Goal: Transaction & Acquisition: Purchase product/service

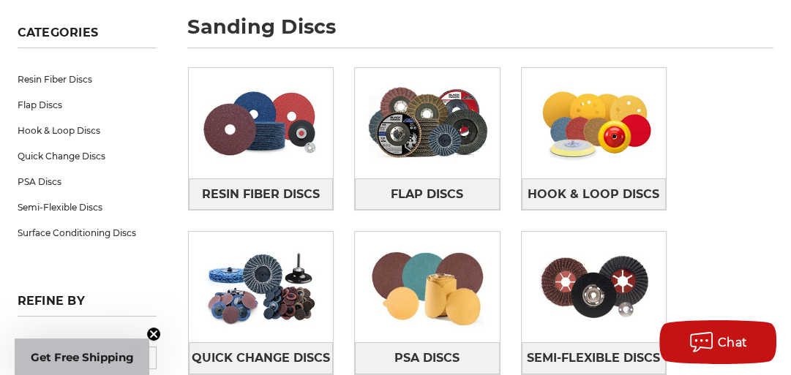
scroll to position [293, 0]
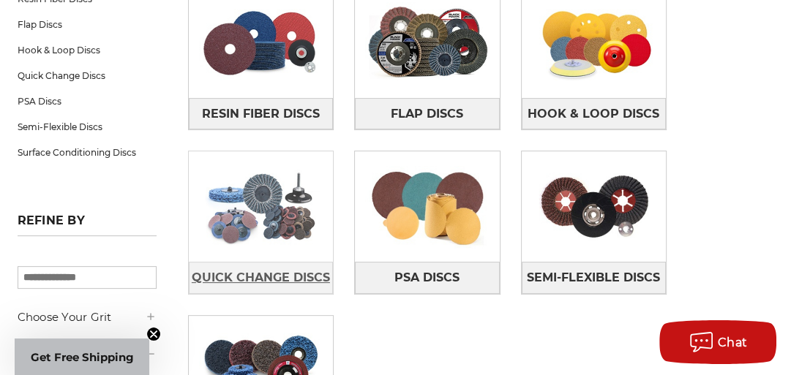
click at [314, 278] on span "Quick Change Discs" at bounding box center [261, 278] width 138 height 25
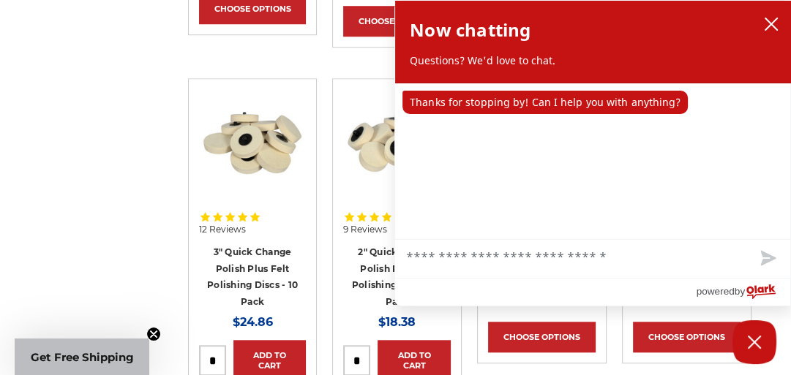
scroll to position [878, 0]
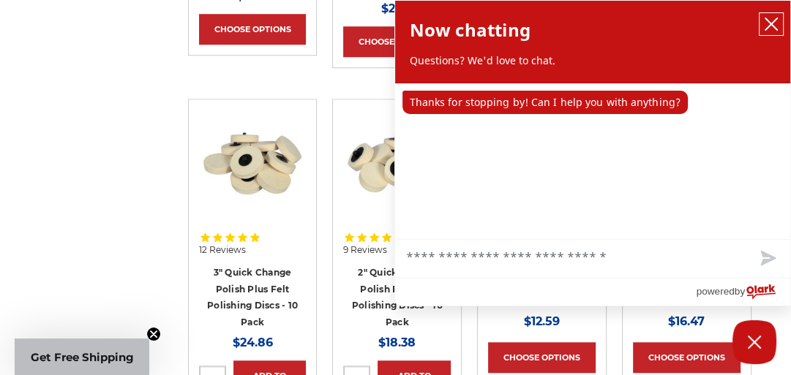
click at [771, 26] on icon "close chatbox" at bounding box center [771, 24] width 15 height 15
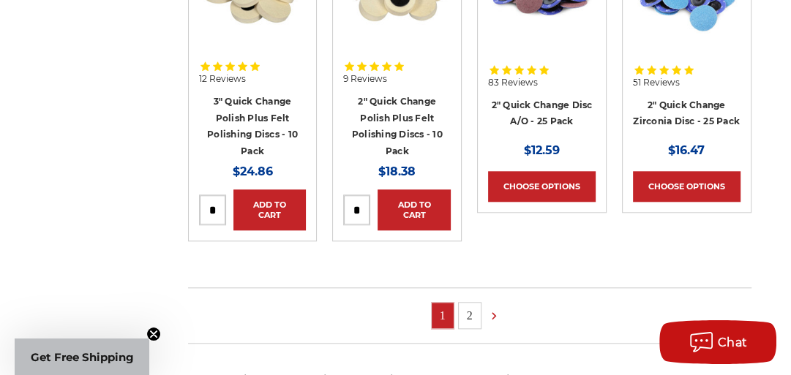
scroll to position [1113, 0]
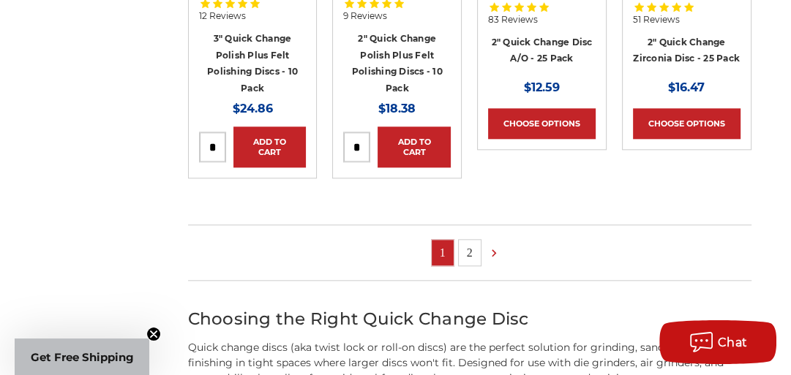
click at [468, 253] on link "2" at bounding box center [470, 253] width 22 height 26
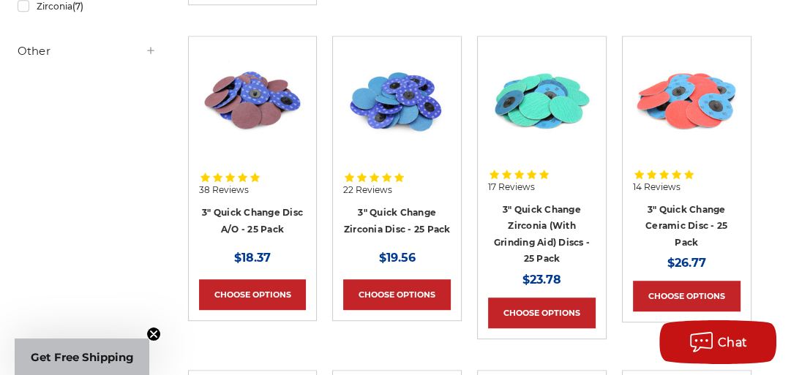
scroll to position [644, 0]
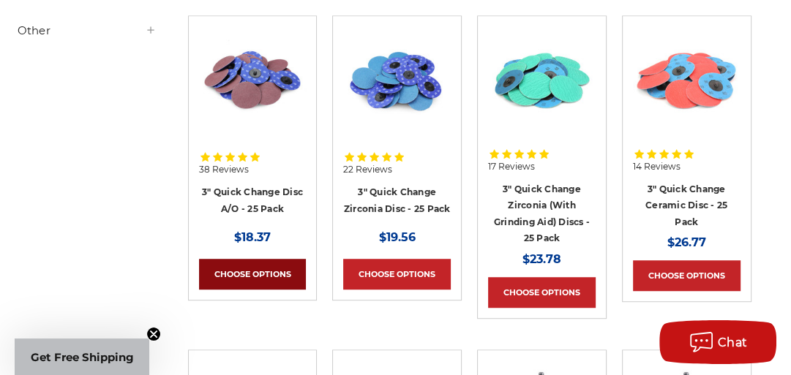
click at [266, 274] on link "Choose Options" at bounding box center [253, 274] width 108 height 31
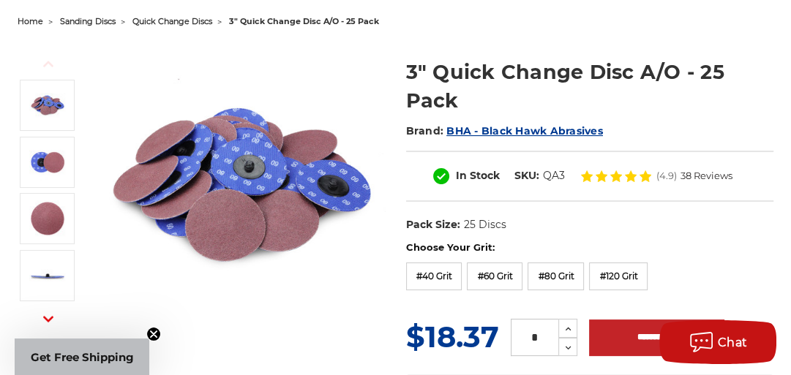
scroll to position [176, 0]
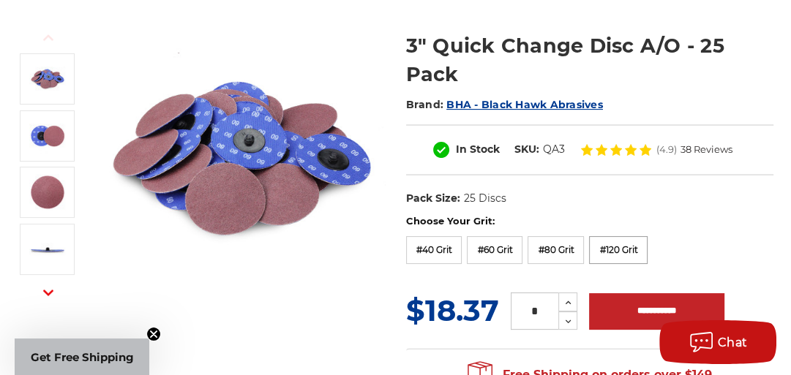
click at [621, 250] on label "#120 Grit" at bounding box center [618, 250] width 59 height 28
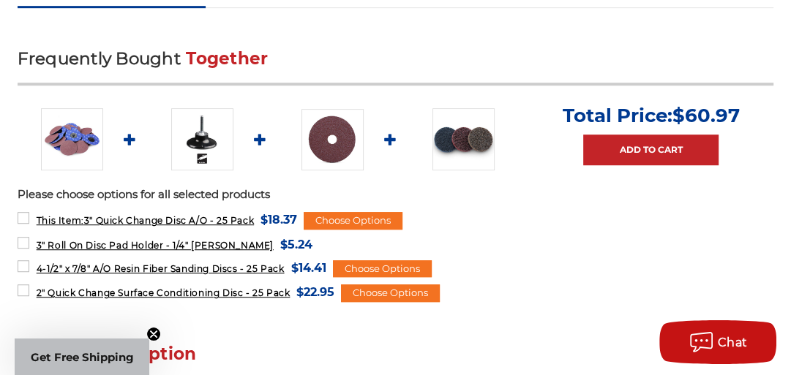
scroll to position [644, 0]
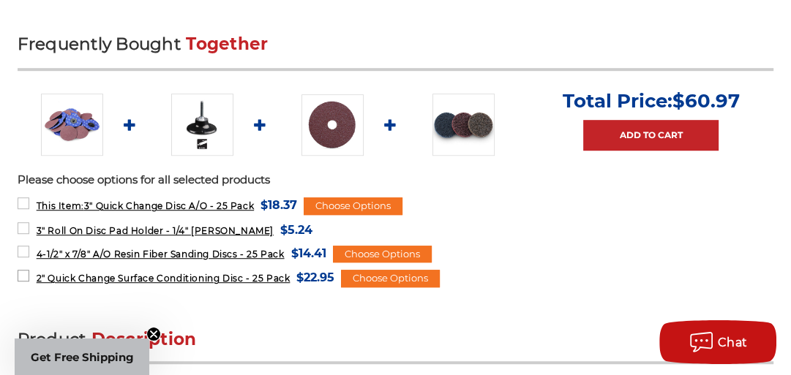
click at [275, 275] on span "2" Quick Change Surface Conditioning Disc - 25 Pack" at bounding box center [164, 278] width 254 height 11
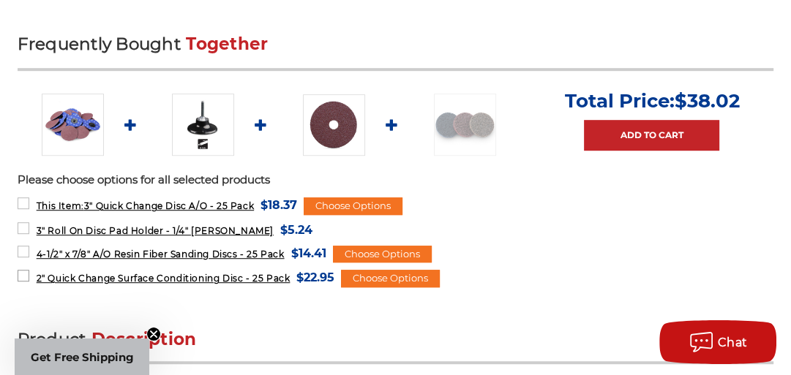
click at [22, 272] on label "2" Quick Change Surface Conditioning Disc - 25 Pack MSRP: Was: Now: $22.95 (You…" at bounding box center [177, 278] width 318 height 20
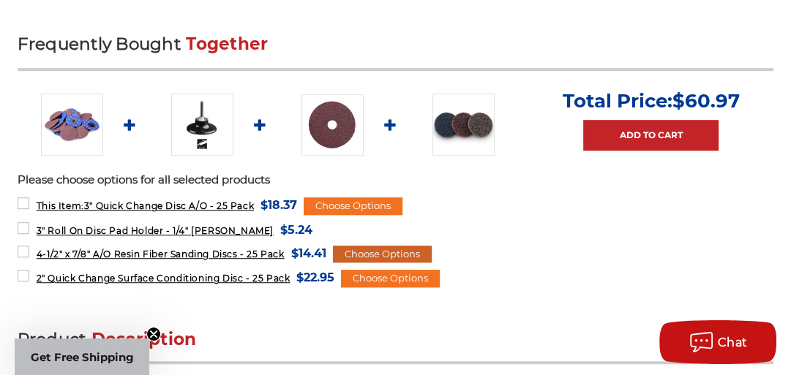
click at [391, 246] on div "Choose Options" at bounding box center [382, 255] width 99 height 18
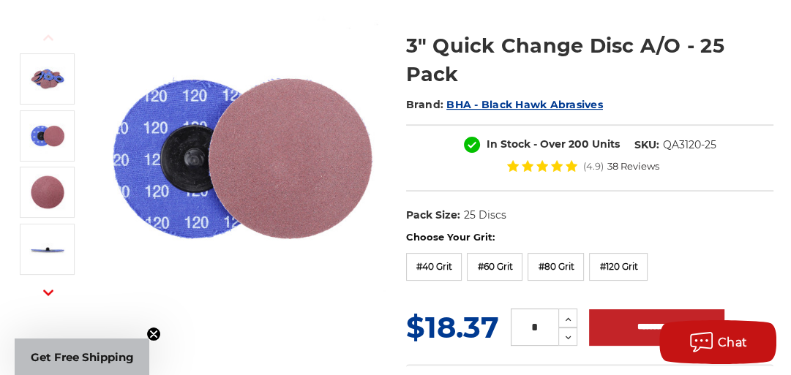
scroll to position [0, 0]
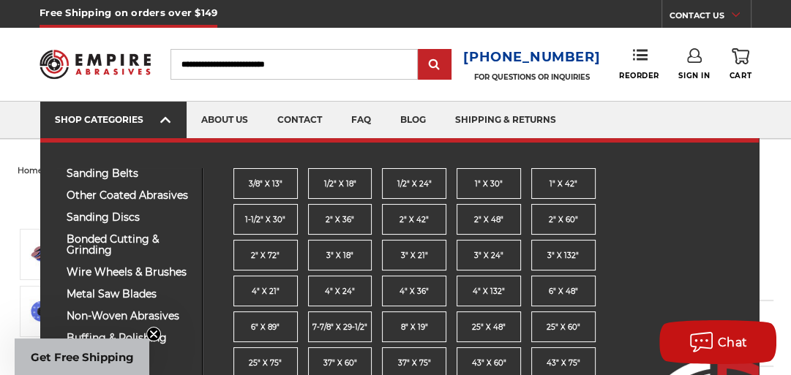
click at [120, 130] on link "SHOP CATEGORIES" at bounding box center [113, 120] width 146 height 37
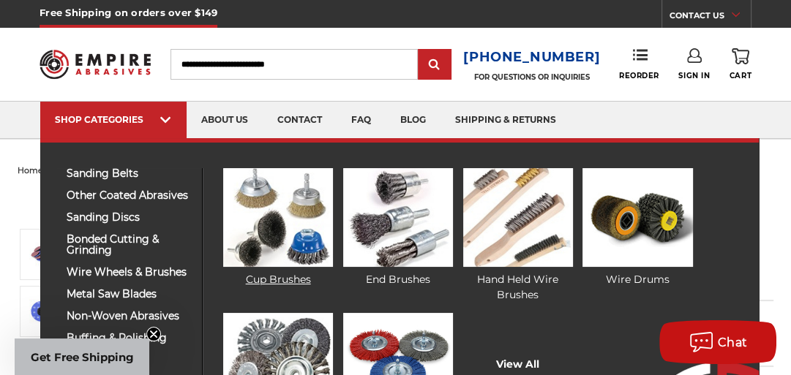
click at [292, 278] on link "Cup Brushes" at bounding box center [278, 227] width 110 height 119
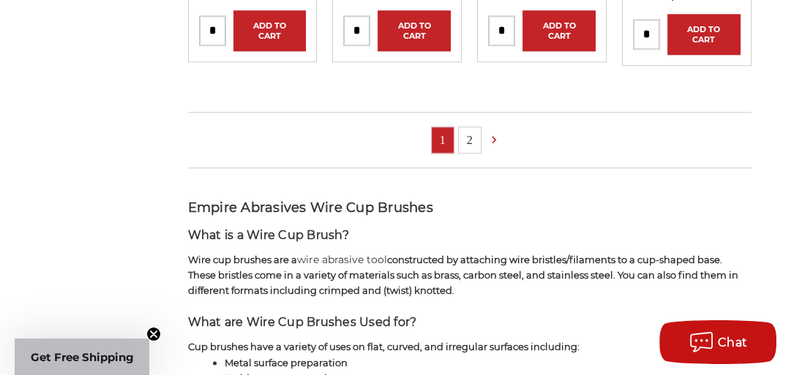
scroll to position [1230, 0]
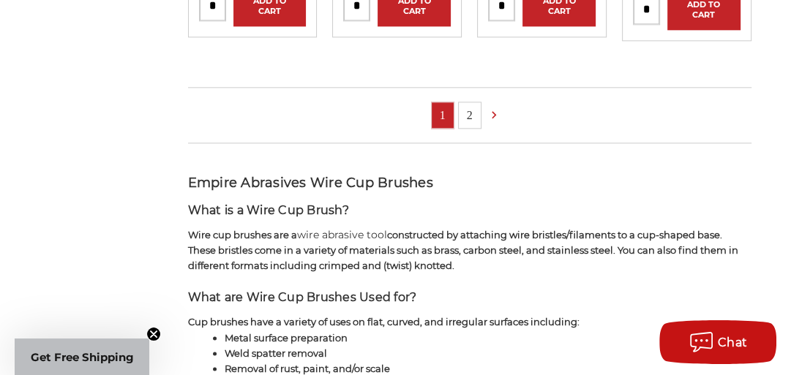
click at [469, 116] on link "2" at bounding box center [470, 115] width 22 height 26
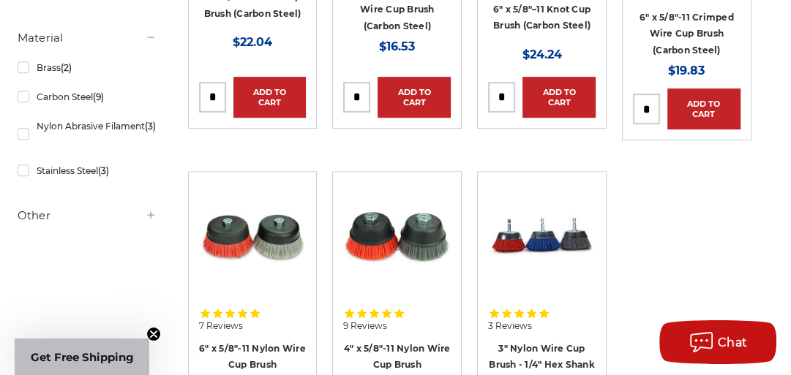
scroll to position [527, 0]
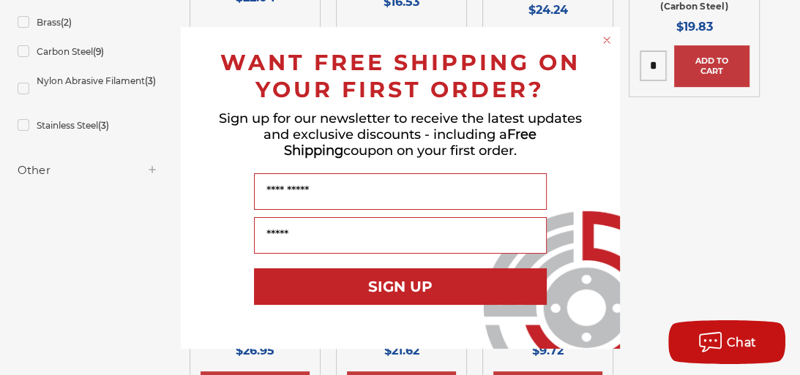
click at [603, 40] on circle "Close dialog" at bounding box center [606, 40] width 14 height 14
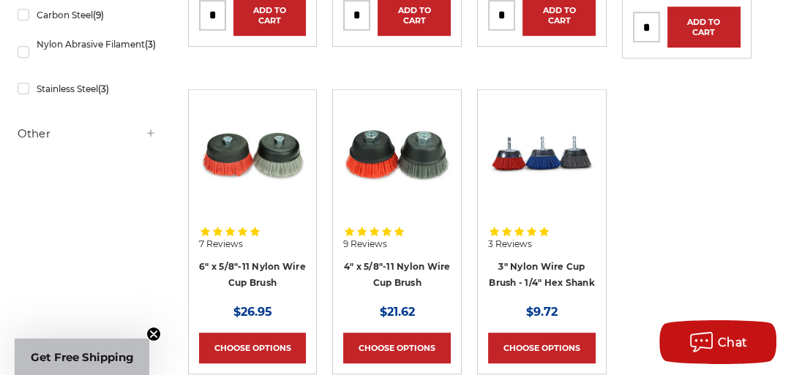
scroll to position [703, 0]
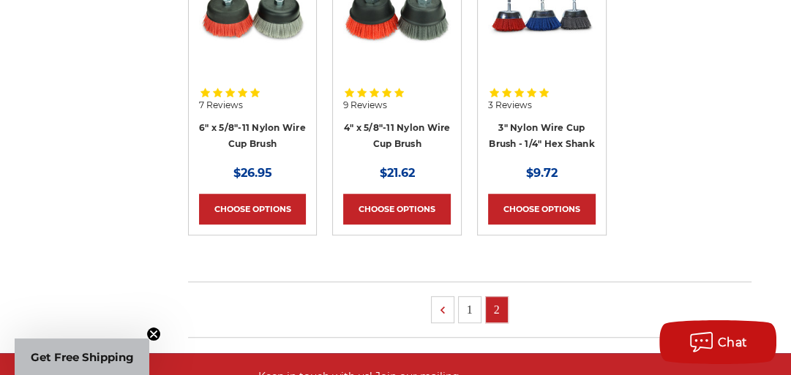
click at [466, 303] on link "1" at bounding box center [470, 310] width 22 height 26
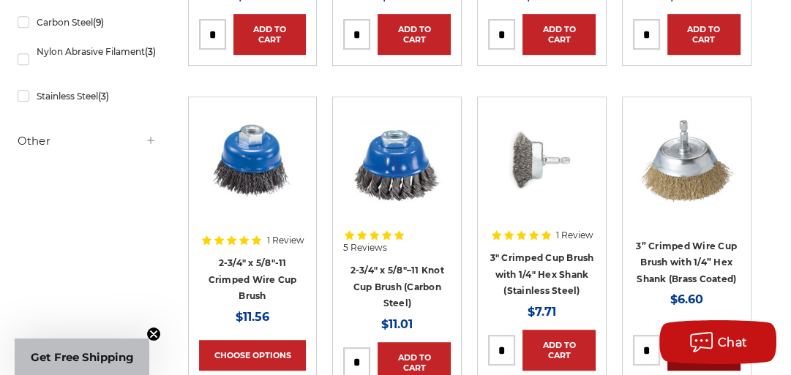
scroll to position [586, 0]
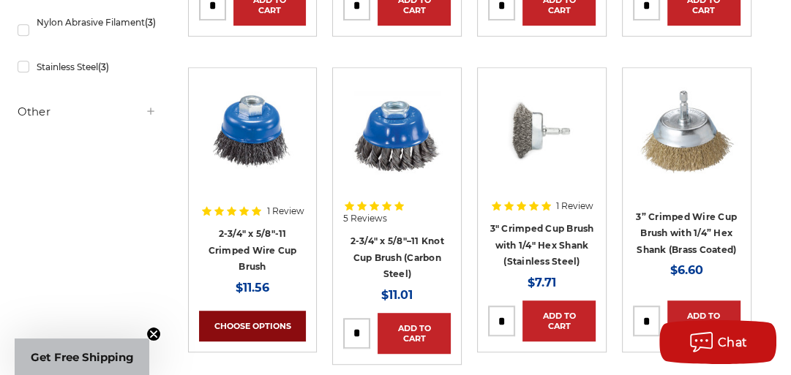
click at [265, 321] on link "Choose Options" at bounding box center [253, 326] width 108 height 31
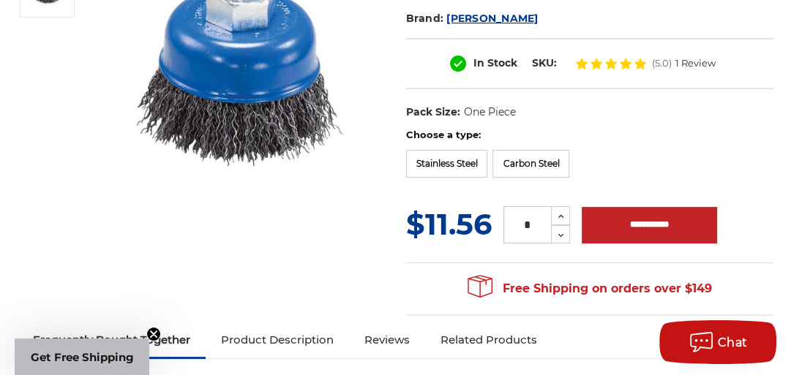
scroll to position [234, 0]
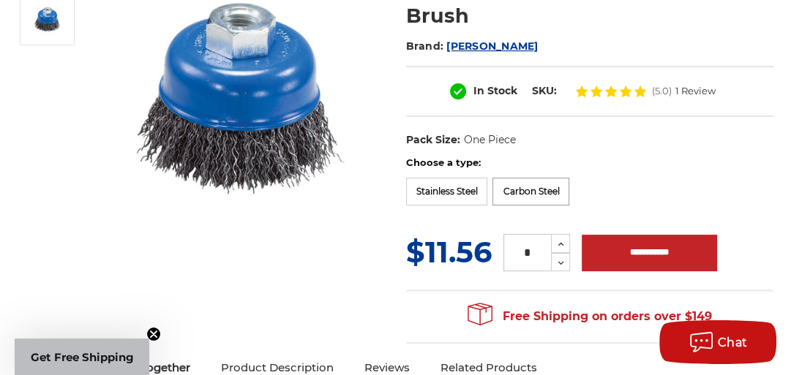
click at [542, 188] on label "Carbon Steel" at bounding box center [531, 192] width 77 height 28
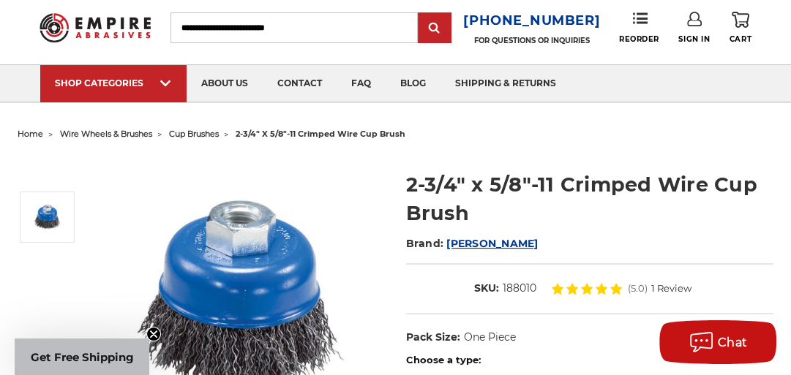
scroll to position [0, 0]
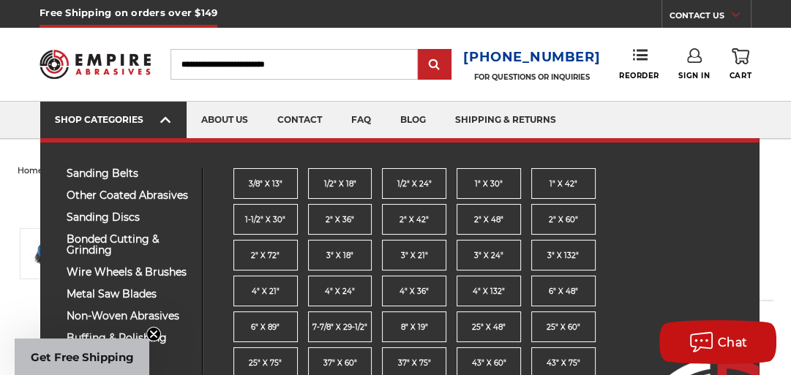
click at [89, 115] on div "SHOP CATEGORIES" at bounding box center [113, 119] width 117 height 11
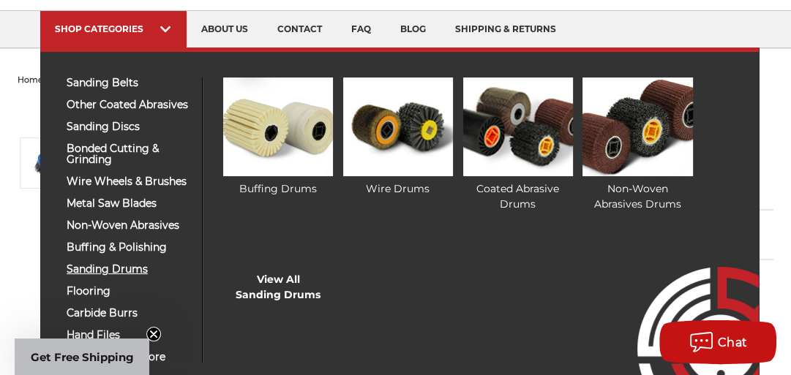
scroll to position [117, 0]
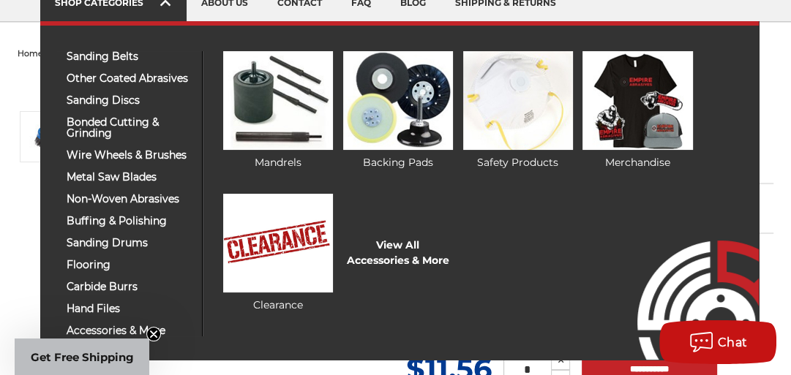
click at [141, 18] on link "SHOP CATEGORIES" at bounding box center [113, 3] width 146 height 37
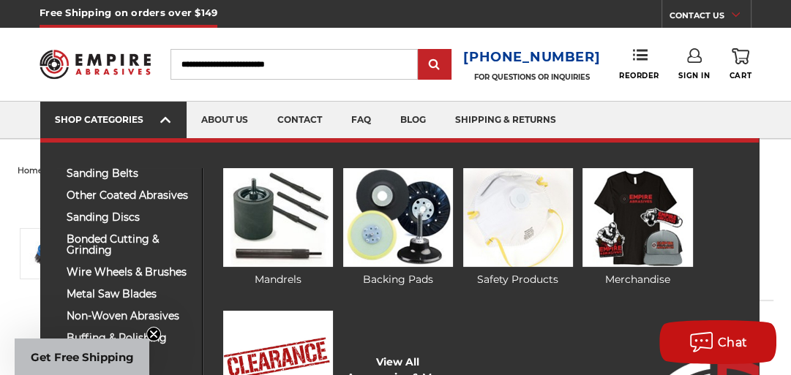
click at [113, 120] on div "SHOP CATEGORIES" at bounding box center [113, 119] width 117 height 11
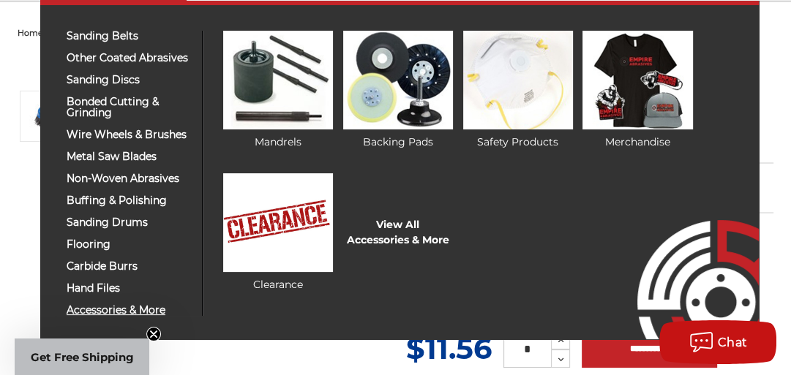
scroll to position [117, 0]
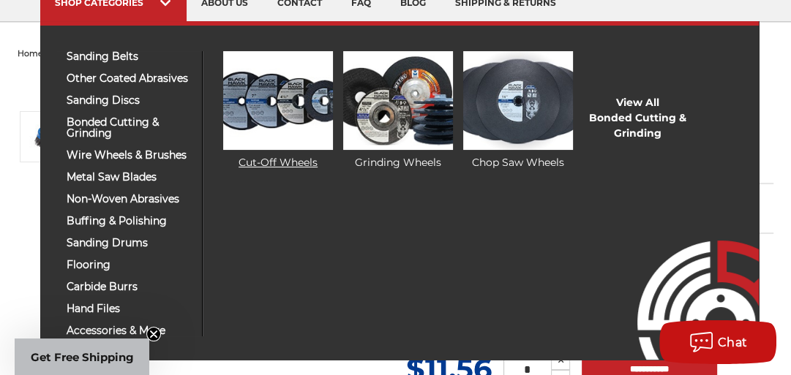
click at [276, 111] on img at bounding box center [278, 100] width 110 height 99
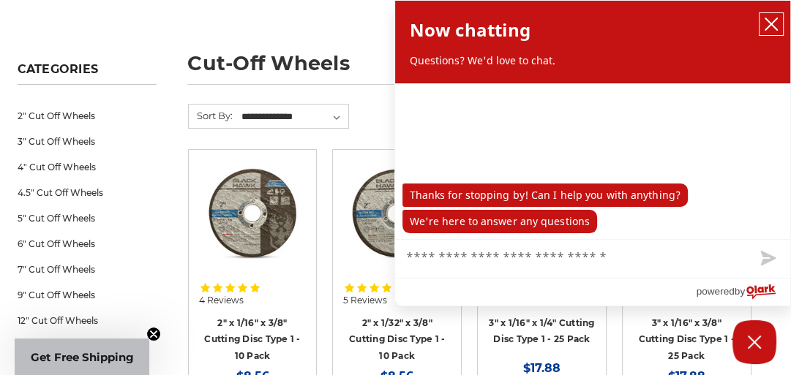
click at [770, 23] on icon "close chatbox" at bounding box center [772, 24] width 12 height 12
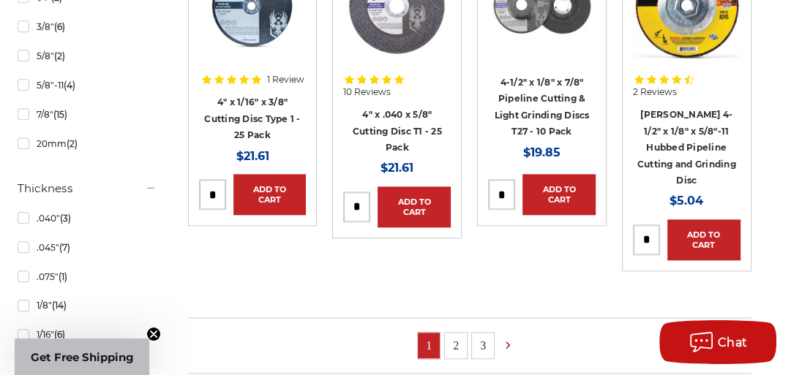
scroll to position [1054, 0]
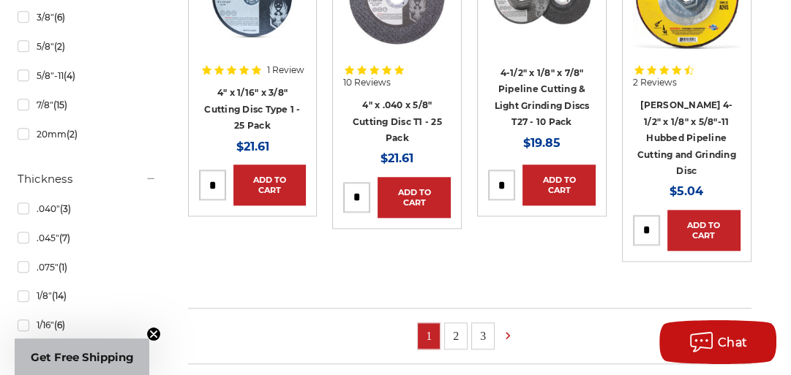
click at [452, 324] on link "2" at bounding box center [456, 337] width 22 height 26
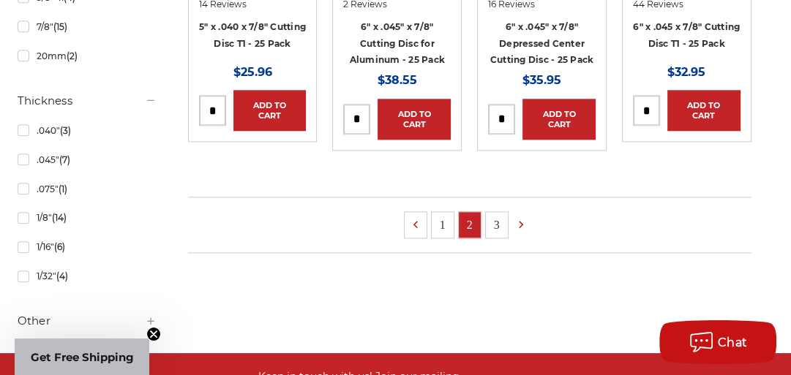
scroll to position [1113, 0]
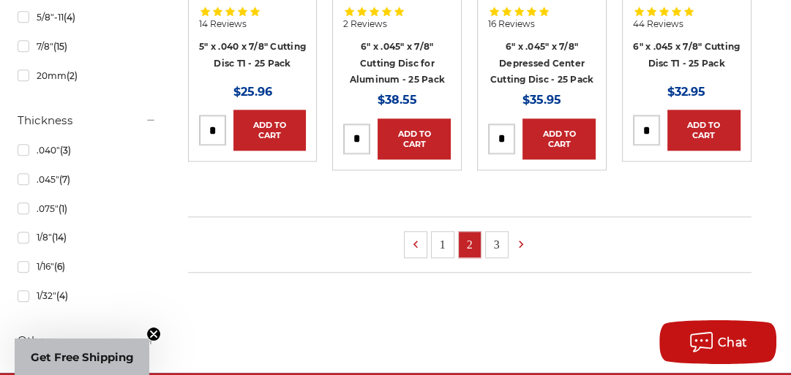
click at [498, 244] on link "3" at bounding box center [497, 245] width 22 height 26
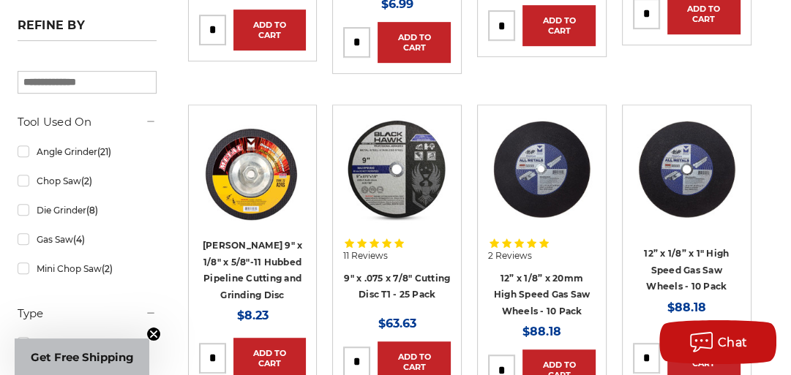
scroll to position [586, 0]
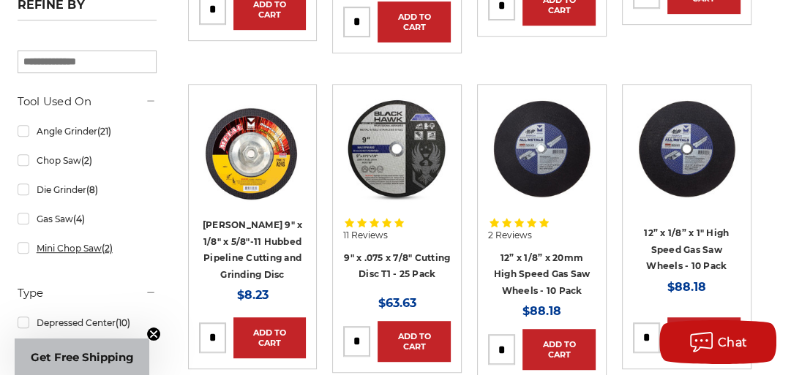
click at [81, 251] on link "Mini Chop Saw (2)" at bounding box center [87, 249] width 139 height 26
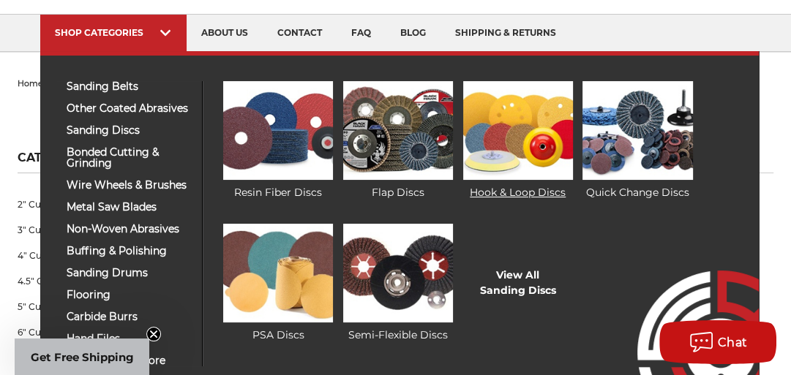
scroll to position [59, 0]
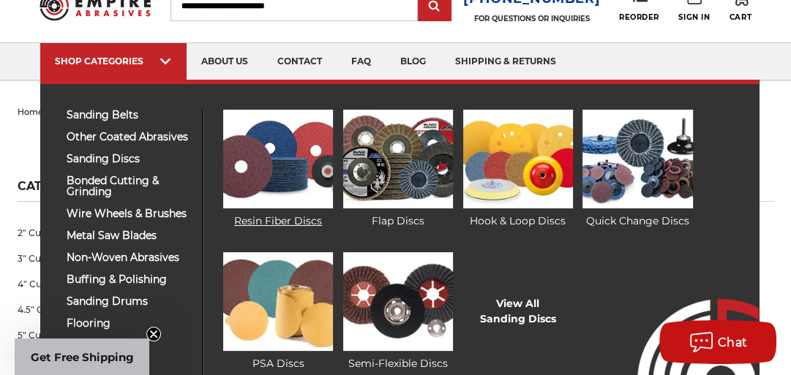
click at [264, 193] on img at bounding box center [278, 159] width 110 height 99
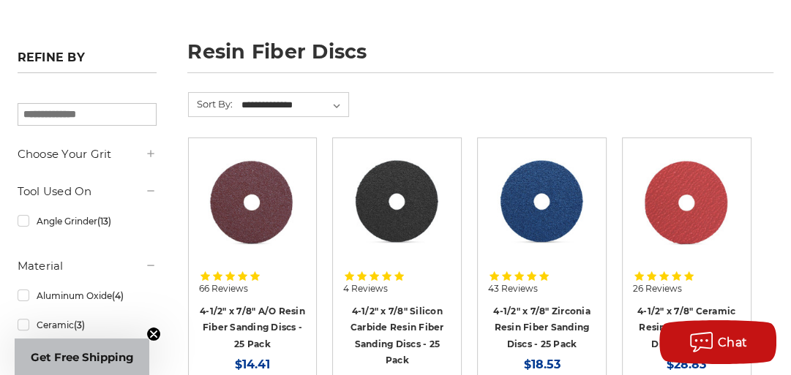
scroll to position [234, 0]
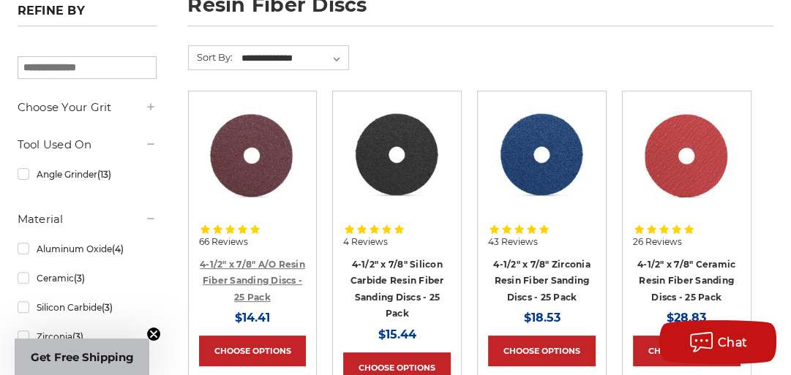
click at [287, 277] on link "4-1/2" x 7/8" A/O Resin Fiber Sanding Discs - 25 Pack" at bounding box center [252, 281] width 105 height 44
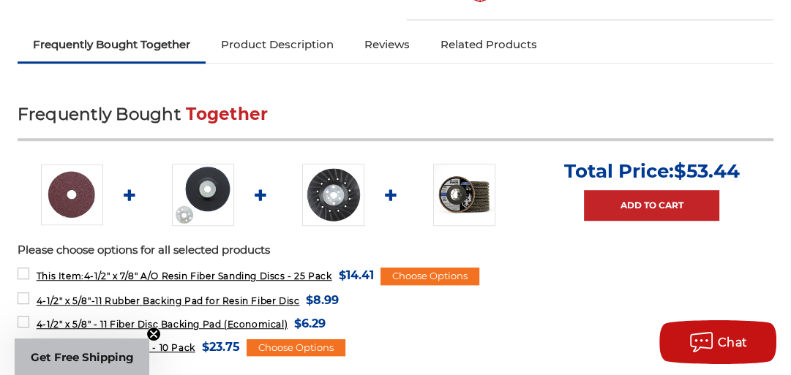
scroll to position [644, 0]
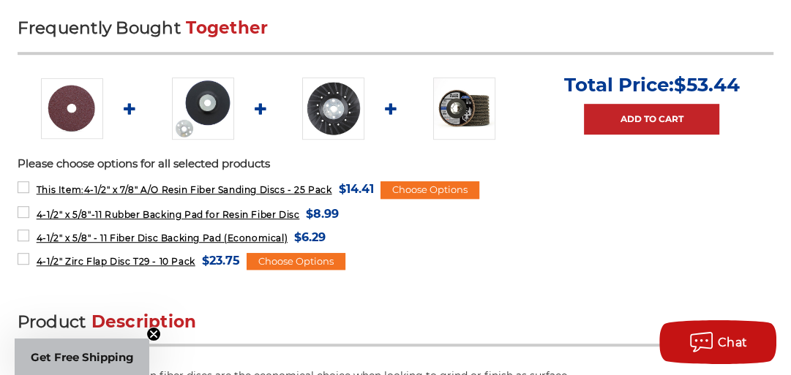
click at [202, 98] on img at bounding box center [203, 109] width 62 height 62
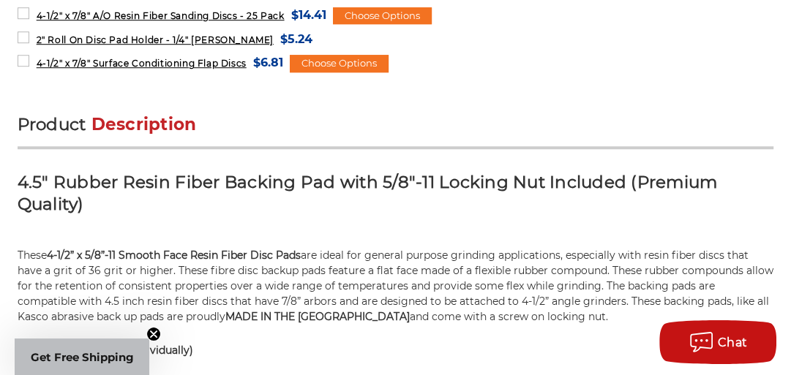
scroll to position [878, 0]
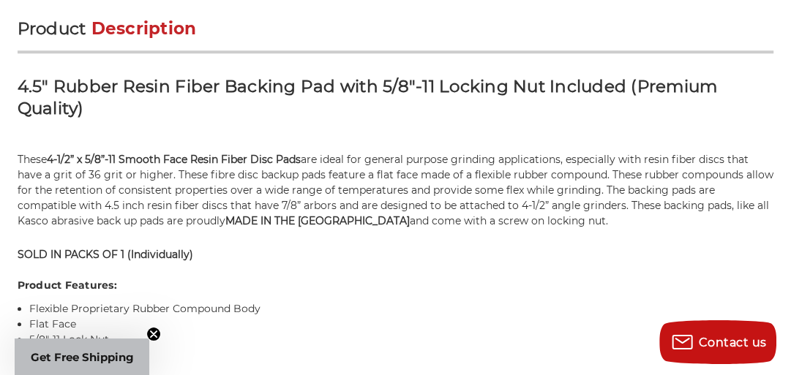
click at [150, 334] on circle "Close teaser" at bounding box center [154, 335] width 14 height 14
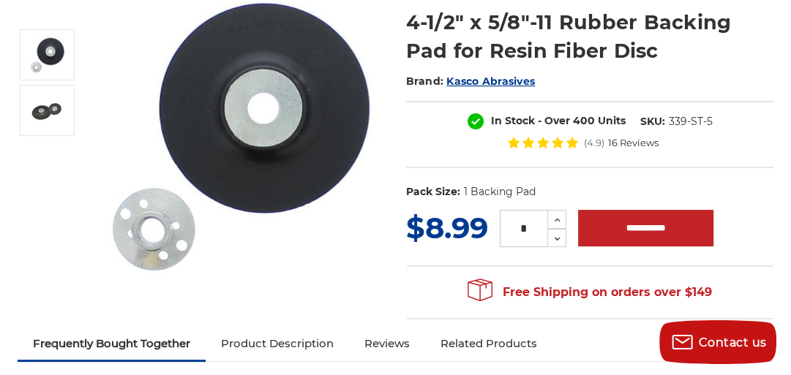
scroll to position [180, 0]
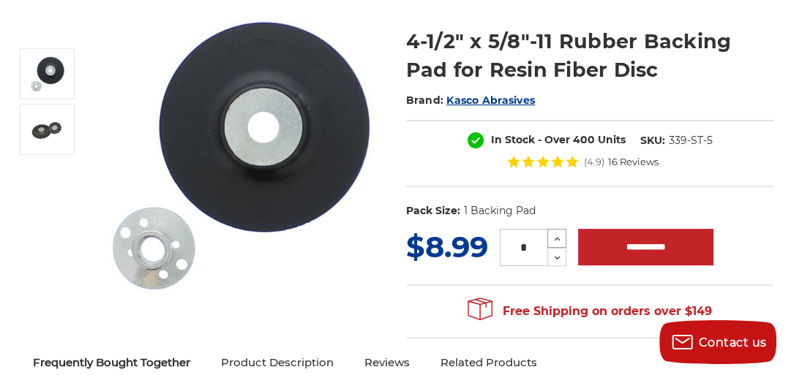
click at [559, 240] on icon at bounding box center [557, 239] width 11 height 13
type input "*"
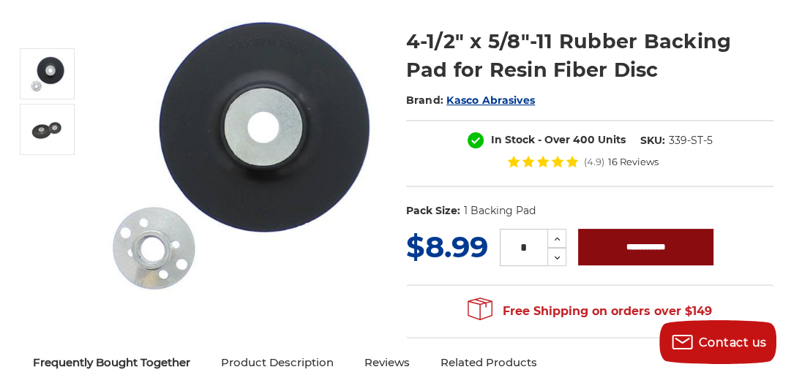
click at [597, 255] on input "**********" at bounding box center [645, 247] width 135 height 37
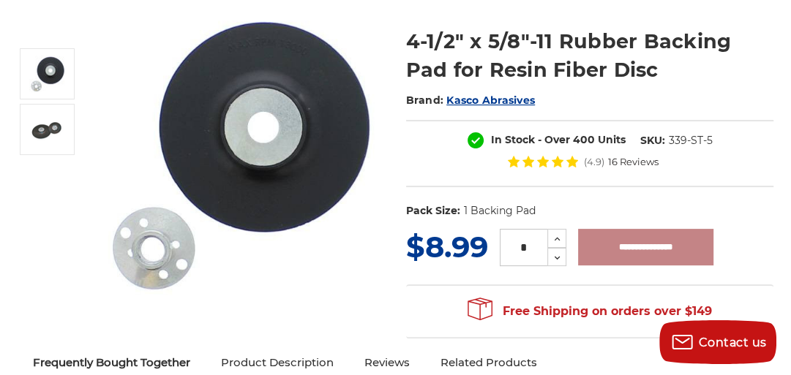
type input "**********"
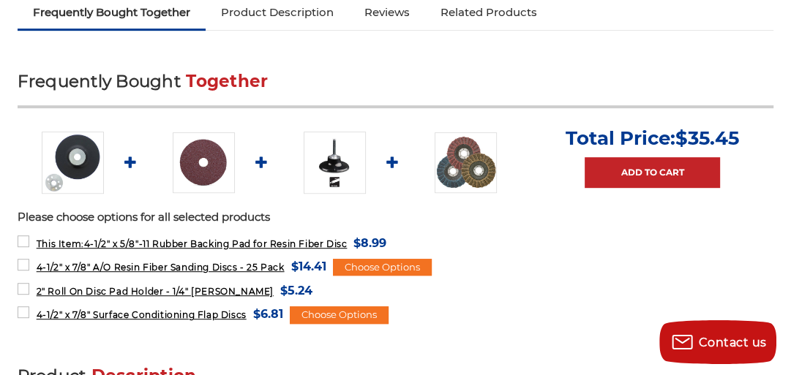
scroll to position [531, 0]
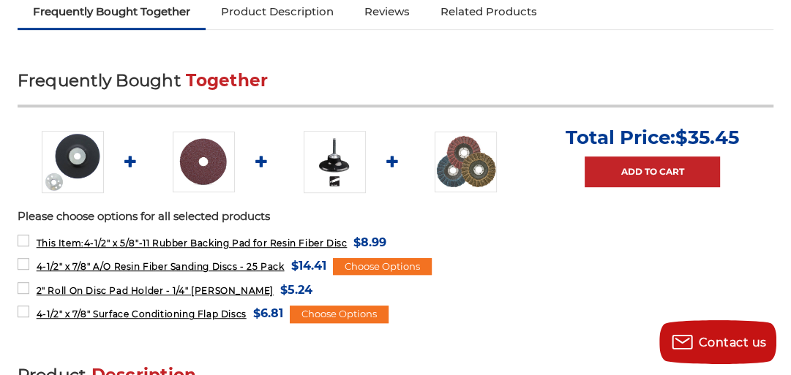
click at [206, 170] on img at bounding box center [204, 162] width 62 height 61
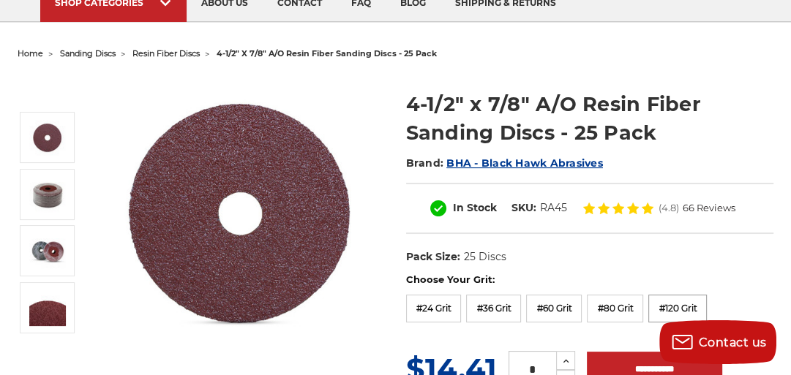
click at [685, 306] on label "#120 Grit" at bounding box center [678, 309] width 59 height 28
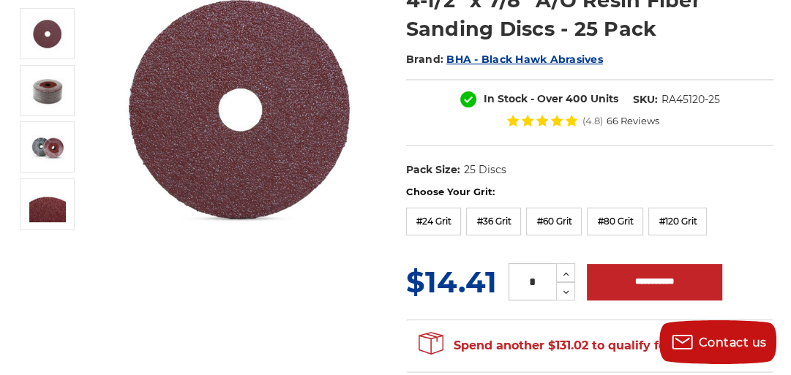
scroll to position [234, 0]
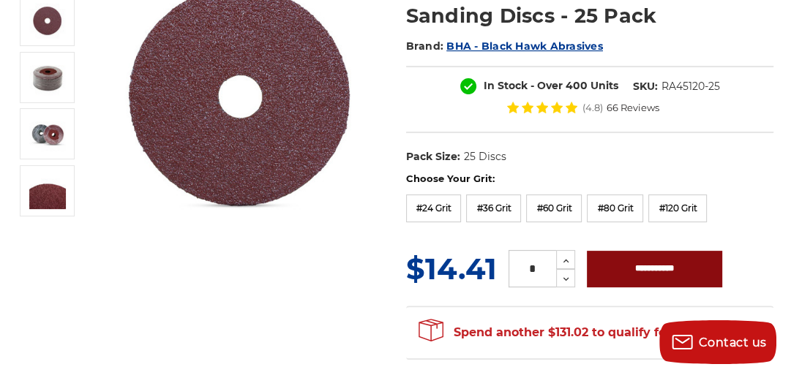
click at [628, 269] on input "**********" at bounding box center [654, 269] width 135 height 37
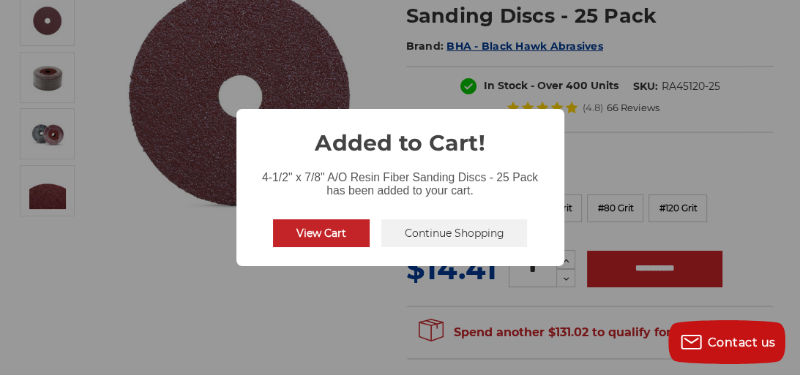
click at [498, 236] on button "Continue Shopping" at bounding box center [454, 234] width 146 height 28
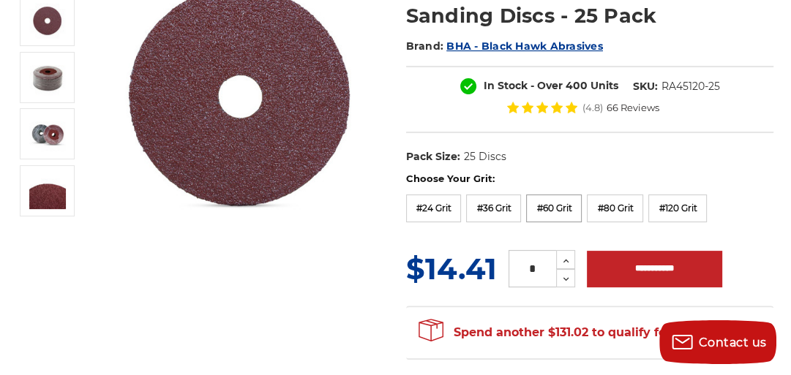
click at [545, 212] on label "#60 Grit" at bounding box center [554, 209] width 56 height 28
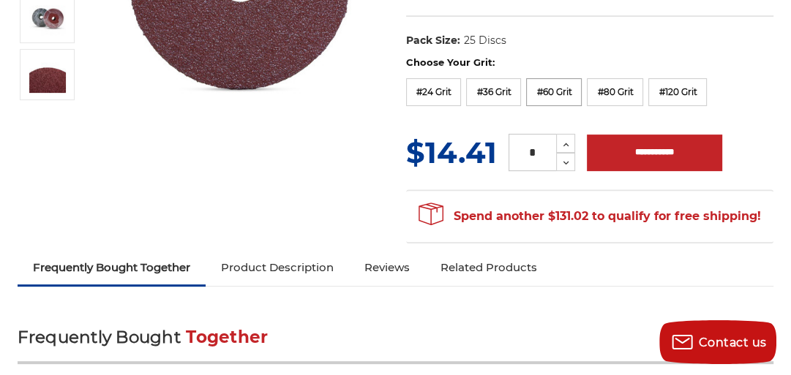
scroll to position [351, 0]
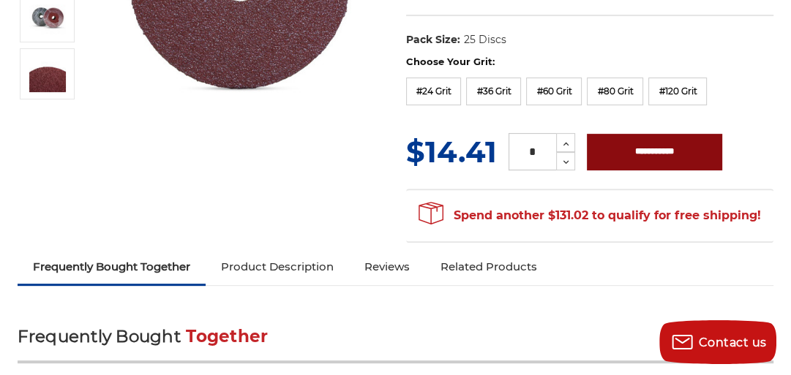
click at [644, 149] on input "**********" at bounding box center [654, 152] width 135 height 37
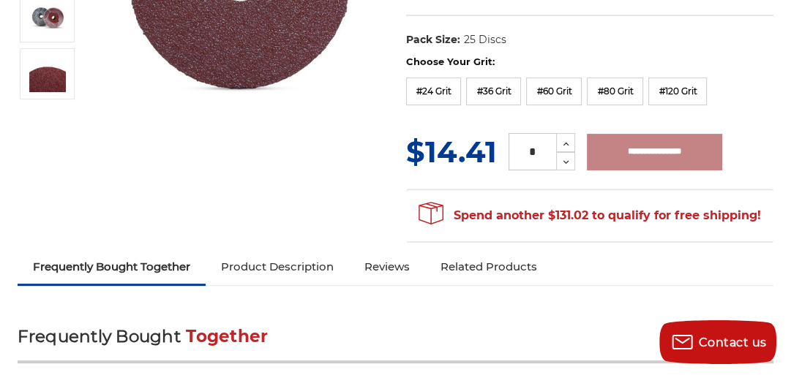
type input "**********"
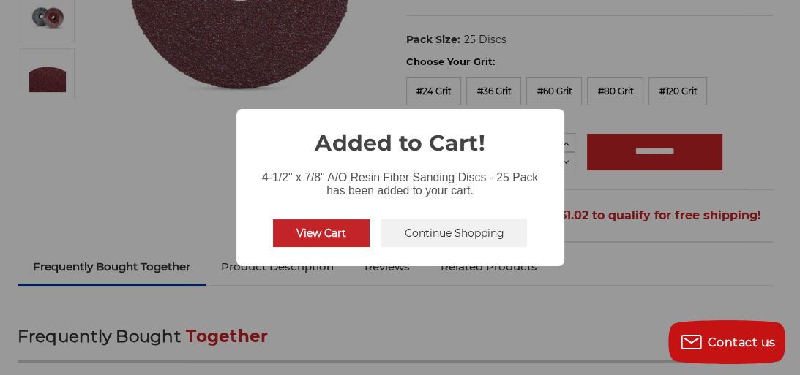
click at [401, 236] on button "Continue Shopping" at bounding box center [454, 234] width 146 height 28
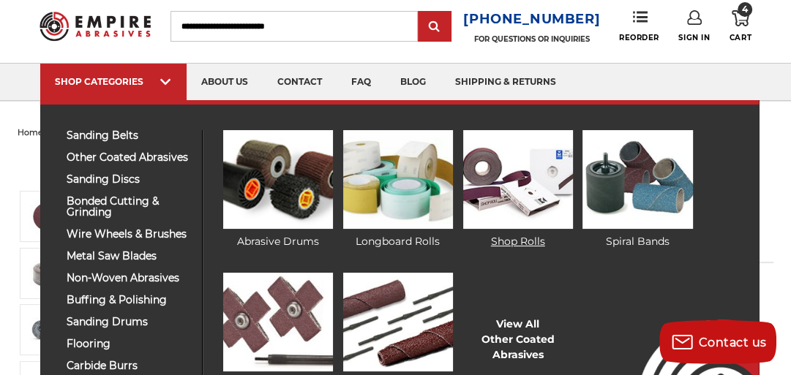
scroll to position [59, 0]
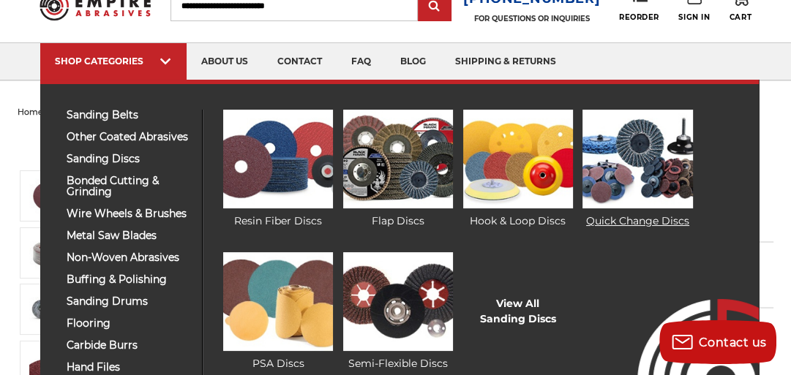
click at [675, 221] on link "Quick Change Discs" at bounding box center [638, 169] width 110 height 119
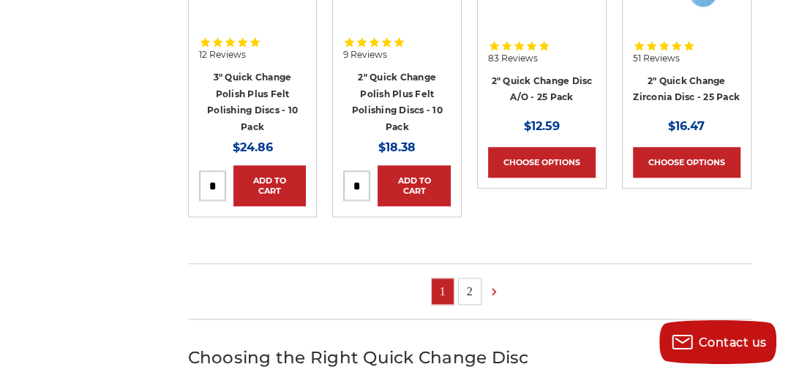
scroll to position [1230, 0]
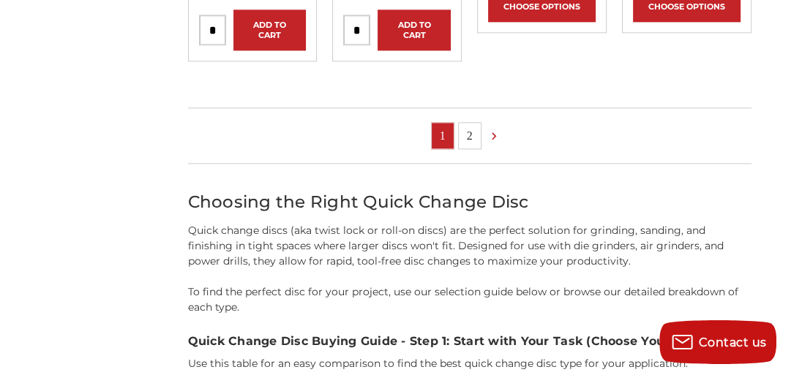
click at [468, 134] on link "2" at bounding box center [470, 136] width 22 height 26
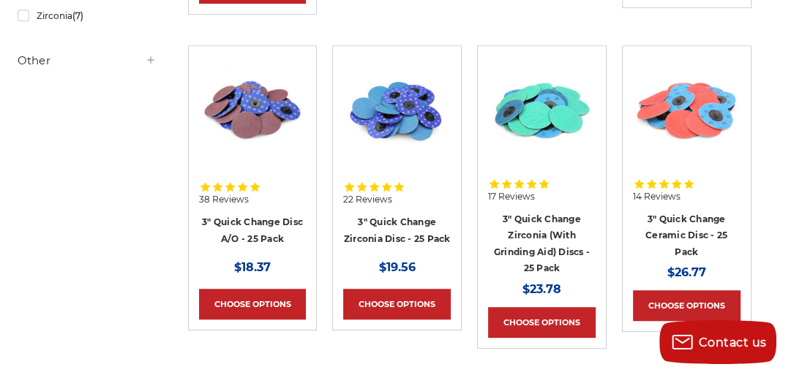
scroll to position [644, 0]
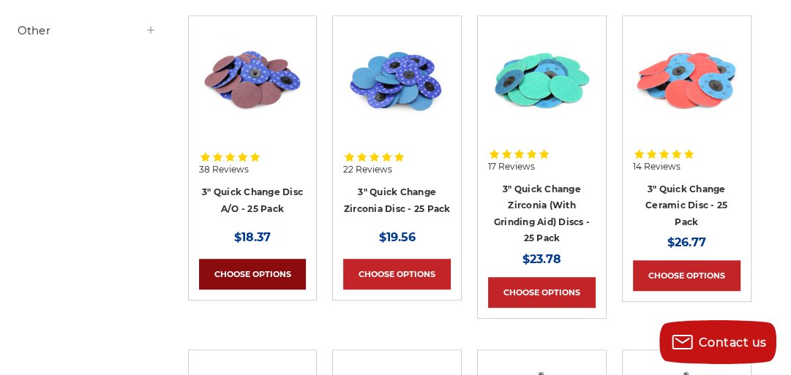
click at [268, 266] on link "Choose Options" at bounding box center [253, 274] width 108 height 31
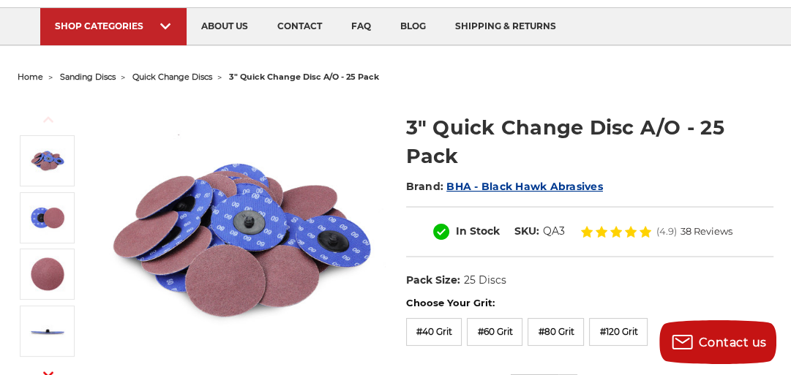
scroll to position [117, 0]
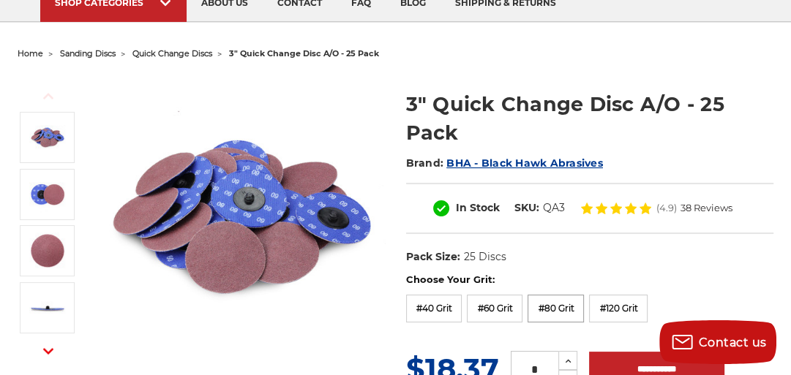
click at [577, 310] on label "#80 Grit" at bounding box center [556, 309] width 56 height 28
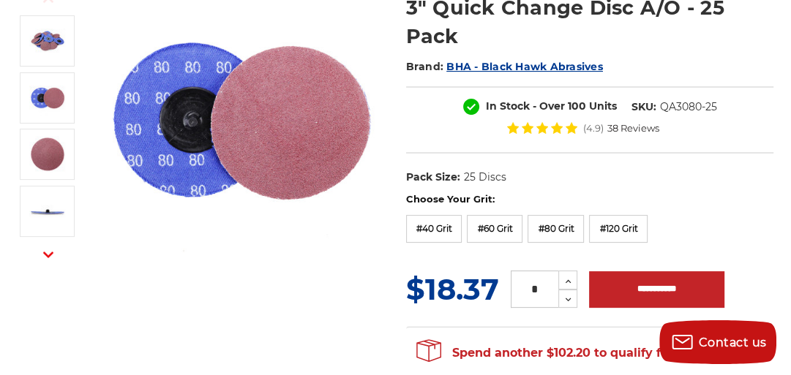
scroll to position [234, 0]
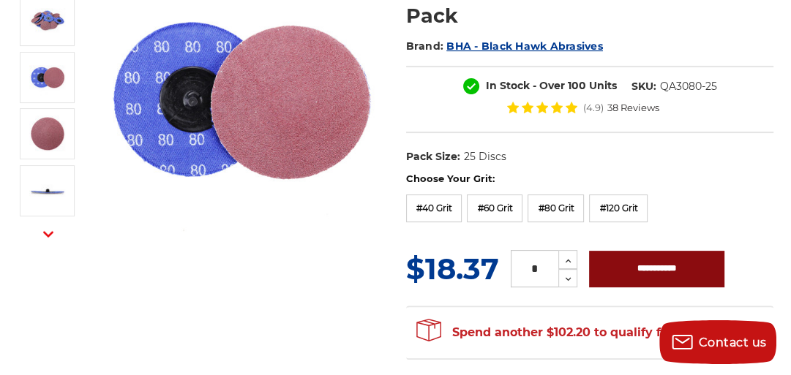
click at [635, 267] on input "**********" at bounding box center [656, 269] width 135 height 37
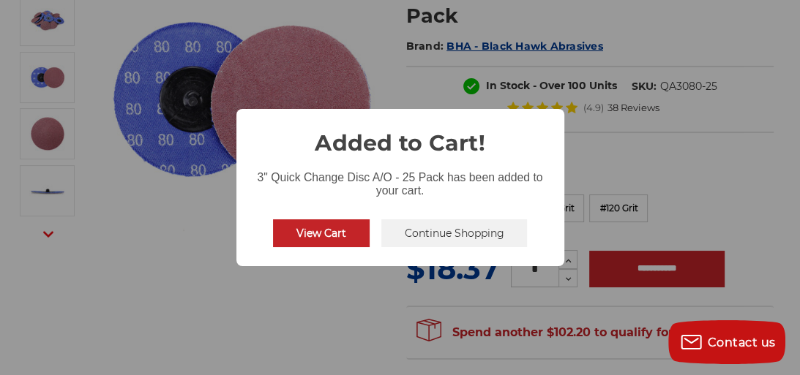
click at [498, 242] on button "Continue Shopping" at bounding box center [454, 234] width 146 height 28
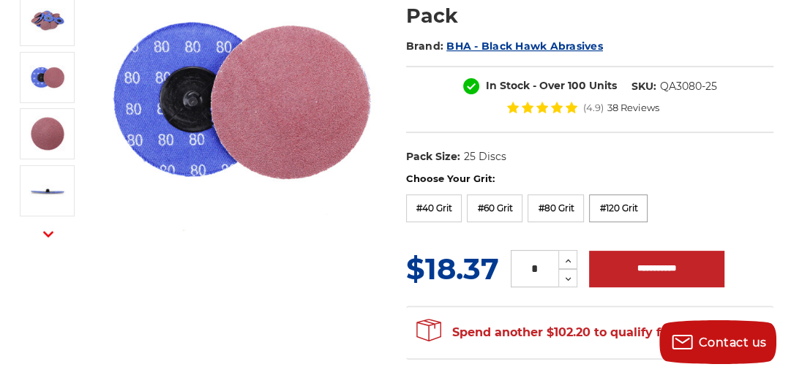
click at [626, 201] on label "#120 Grit" at bounding box center [618, 209] width 59 height 28
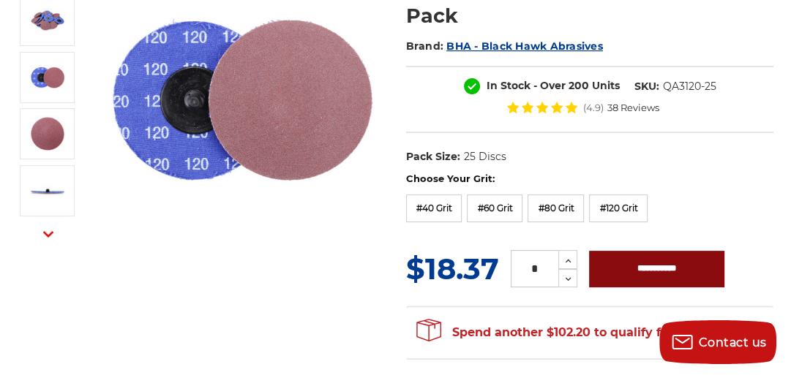
click at [629, 257] on input "**********" at bounding box center [656, 269] width 135 height 37
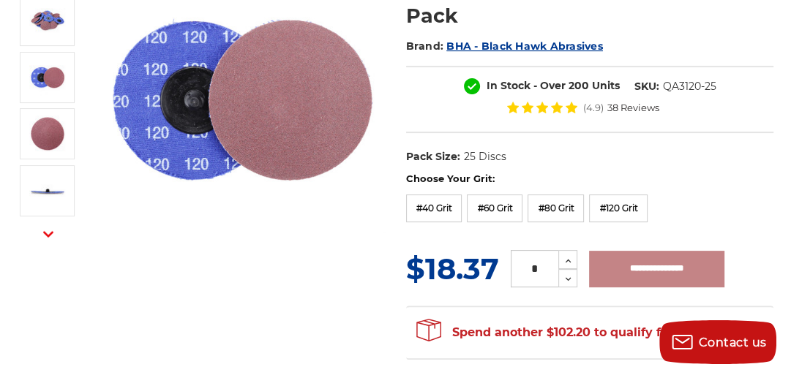
type input "**********"
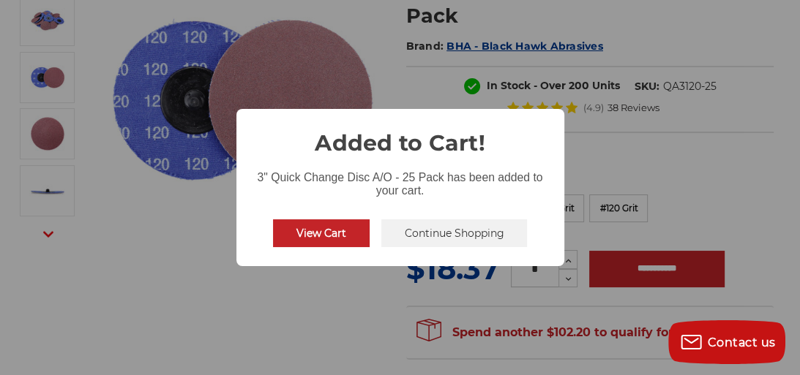
click at [486, 236] on button "Continue Shopping" at bounding box center [454, 234] width 146 height 28
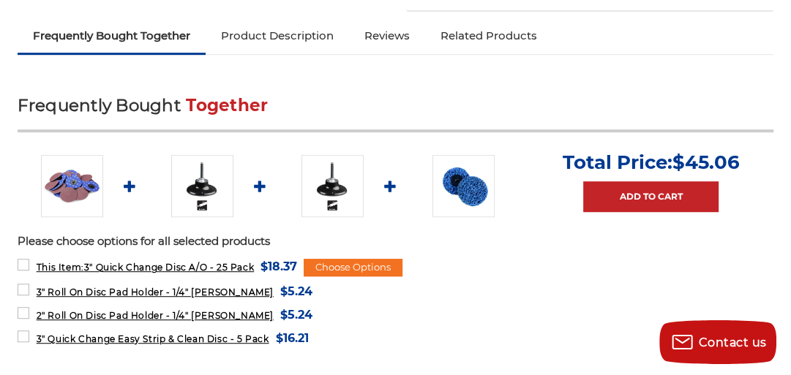
scroll to position [586, 0]
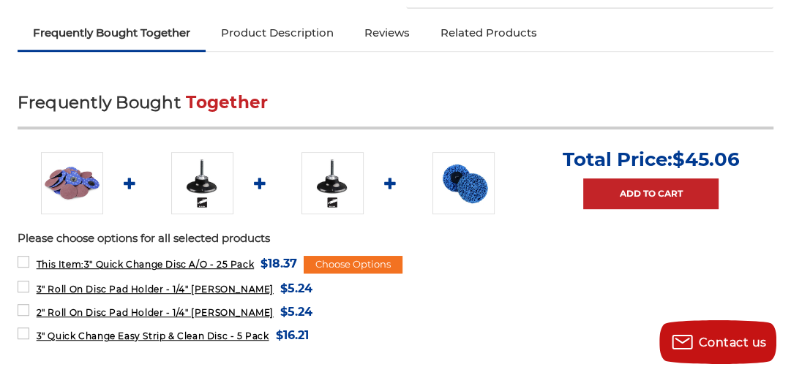
click at [171, 183] on img at bounding box center [202, 183] width 62 height 62
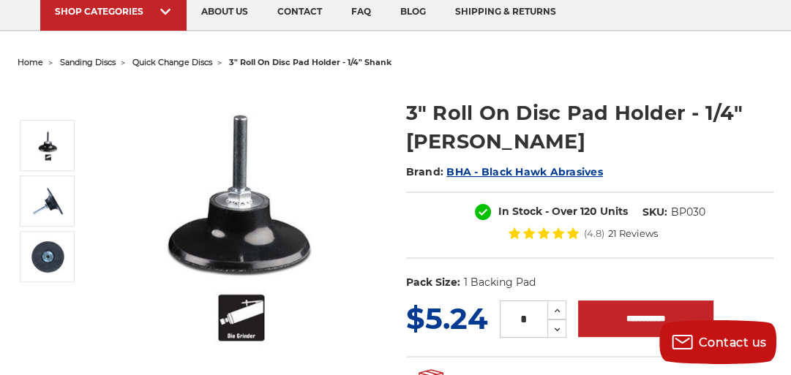
scroll to position [117, 0]
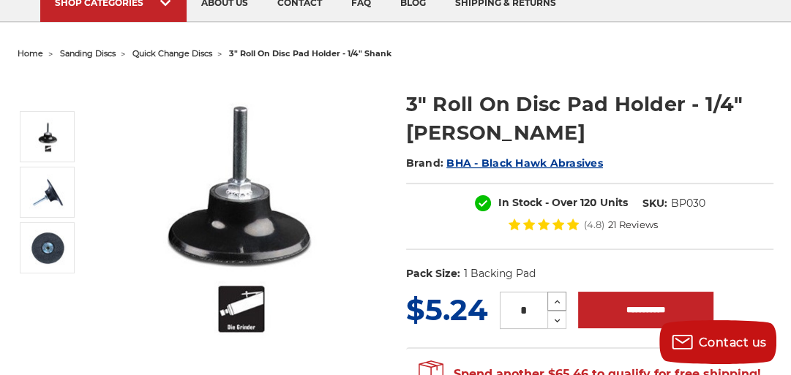
click at [557, 301] on use at bounding box center [558, 303] width 6 height 4
type input "*"
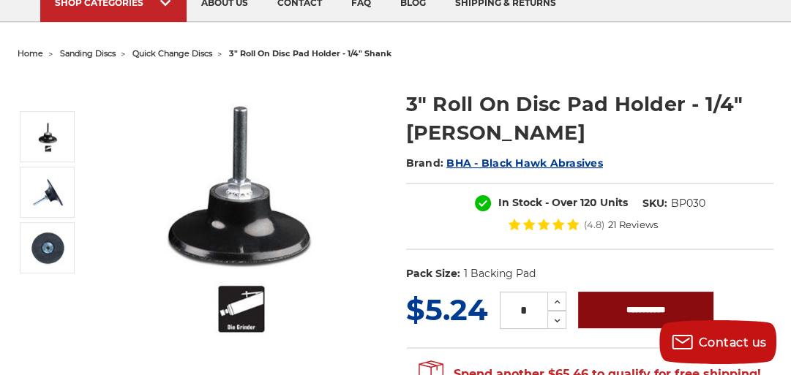
click at [654, 315] on input "**********" at bounding box center [645, 310] width 135 height 37
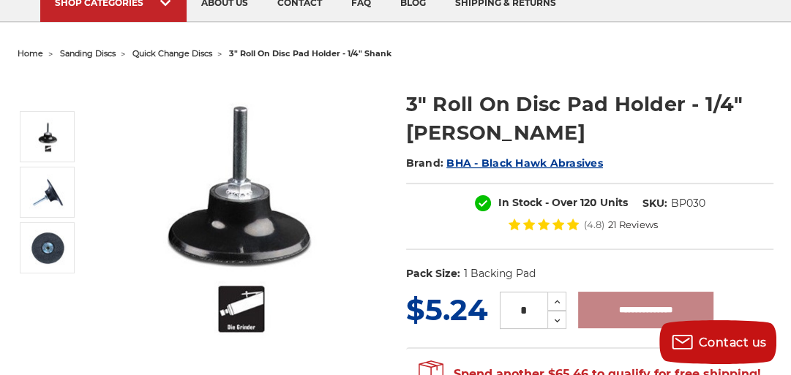
type input "**********"
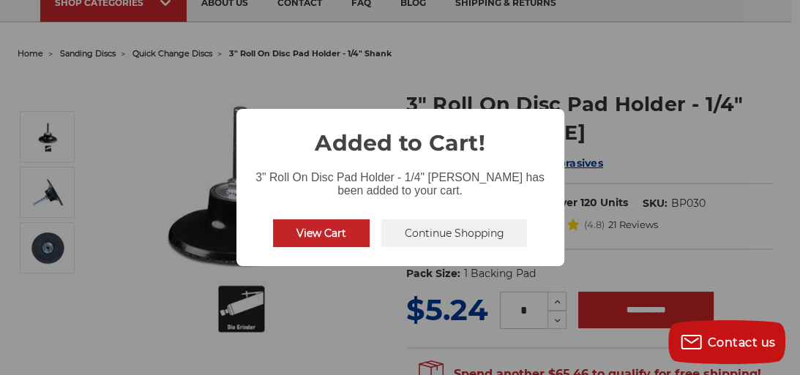
click at [493, 231] on button "Continue Shopping" at bounding box center [454, 234] width 146 height 28
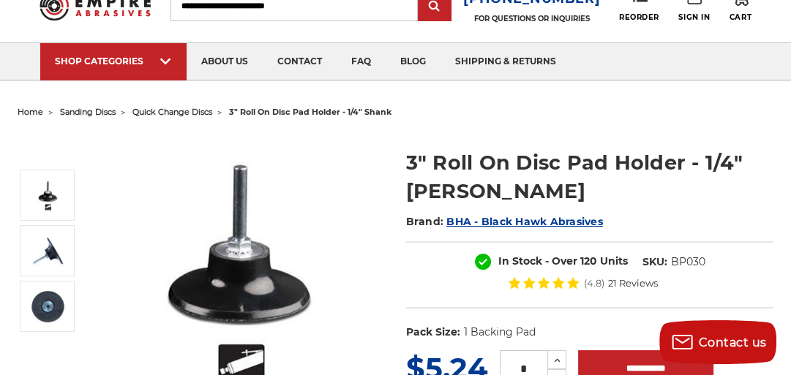
scroll to position [0, 0]
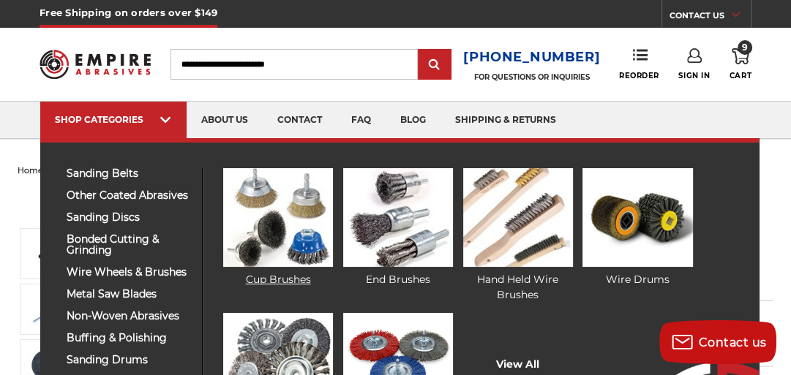
click at [296, 280] on link "Cup Brushes" at bounding box center [278, 227] width 110 height 119
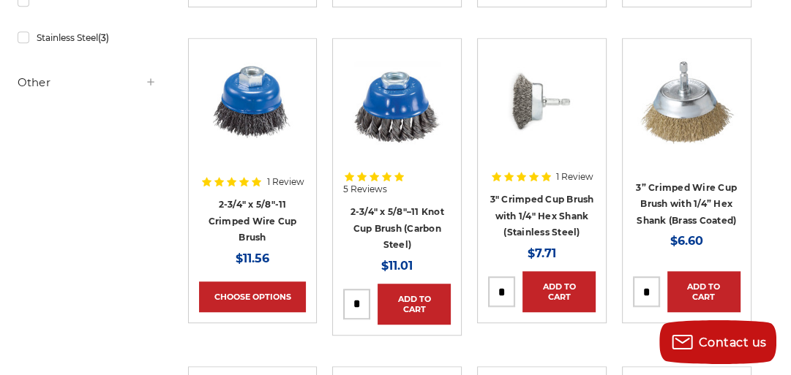
scroll to position [644, 0]
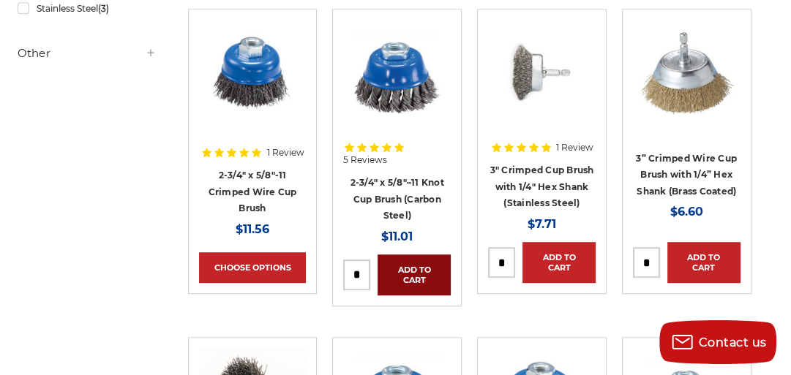
click at [389, 265] on link "Add to Cart" at bounding box center [414, 275] width 73 height 41
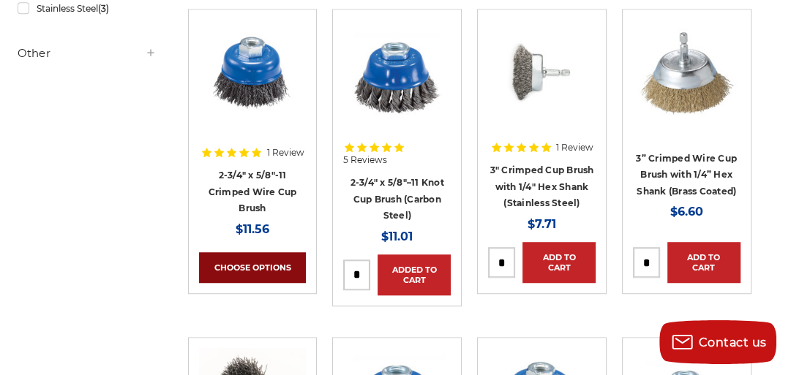
click at [260, 271] on link "Choose Options" at bounding box center [253, 268] width 108 height 31
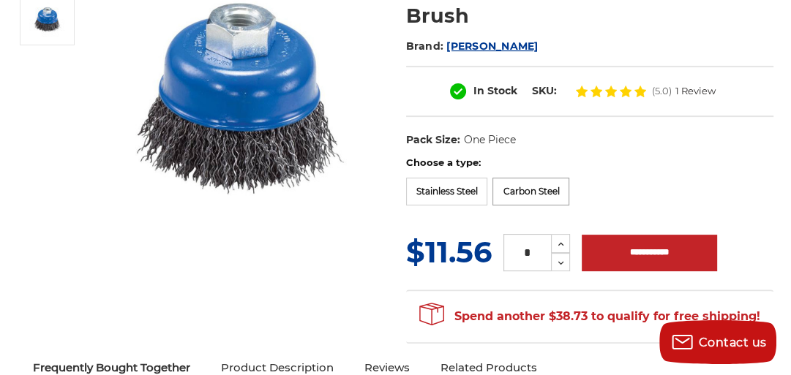
click at [548, 191] on label "Carbon Steel" at bounding box center [531, 192] width 77 height 28
click at [560, 242] on icon at bounding box center [561, 244] width 11 height 13
type input "*"
click at [536, 253] on input "*" at bounding box center [528, 252] width 48 height 37
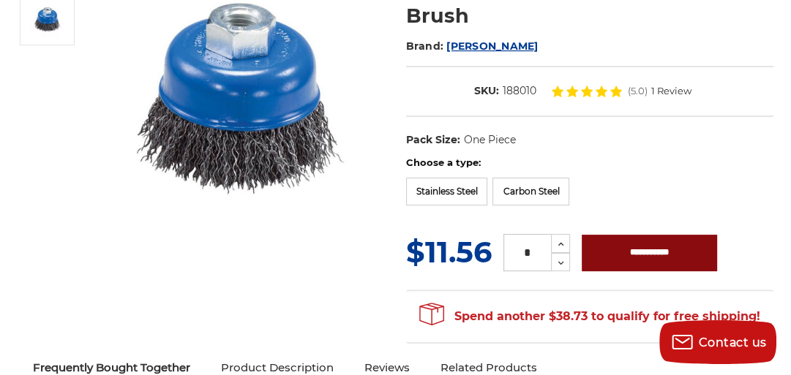
click at [622, 252] on input "**********" at bounding box center [649, 253] width 135 height 37
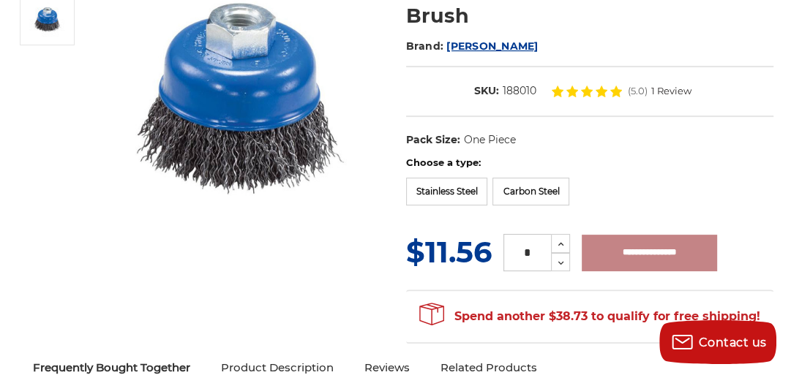
type input "**********"
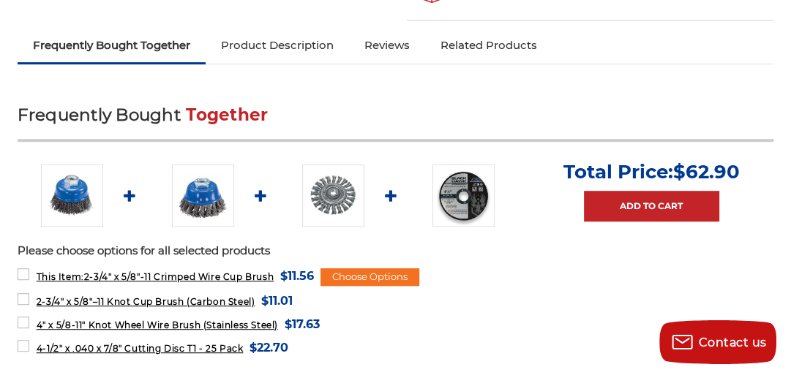
scroll to position [586, 0]
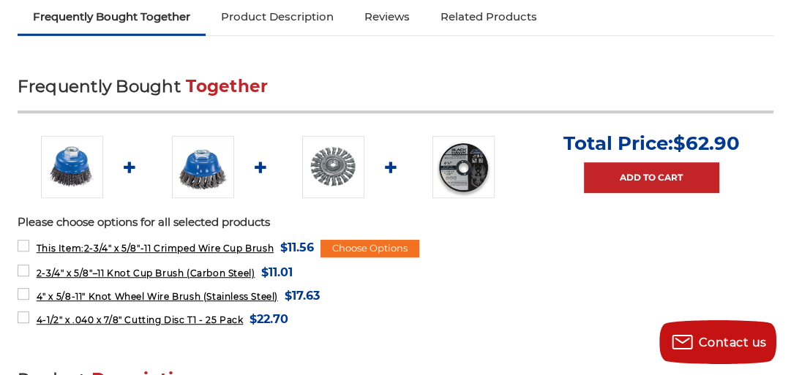
click at [457, 170] on img at bounding box center [464, 167] width 62 height 62
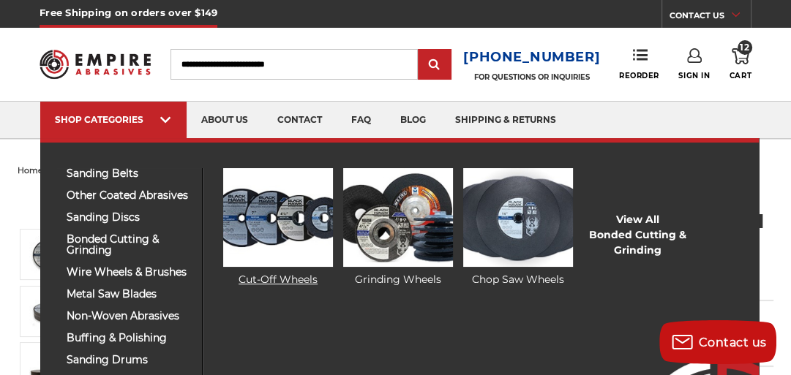
click at [296, 270] on link "Cut-Off Wheels" at bounding box center [278, 227] width 110 height 119
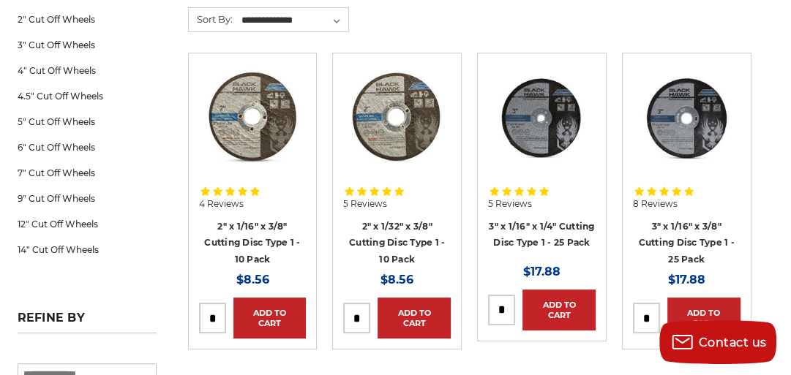
scroll to position [293, 0]
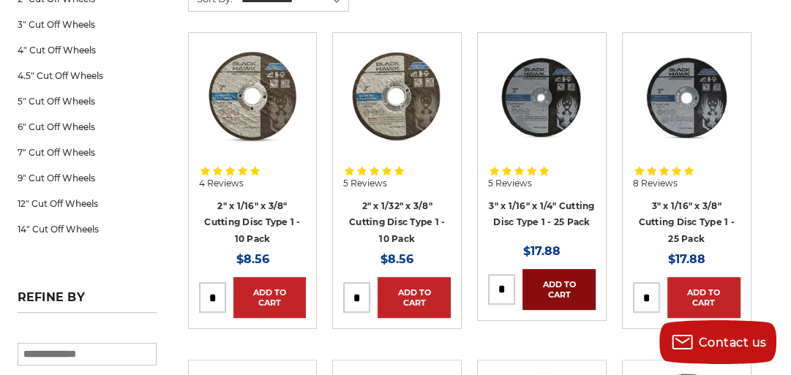
click at [572, 286] on link "Add to Cart" at bounding box center [559, 289] width 73 height 41
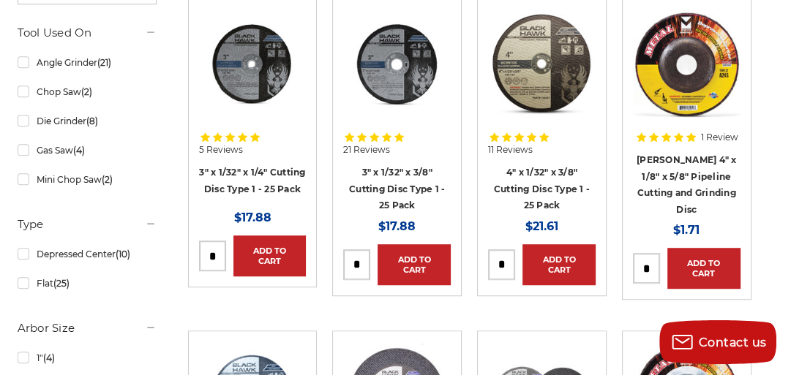
scroll to position [0, 0]
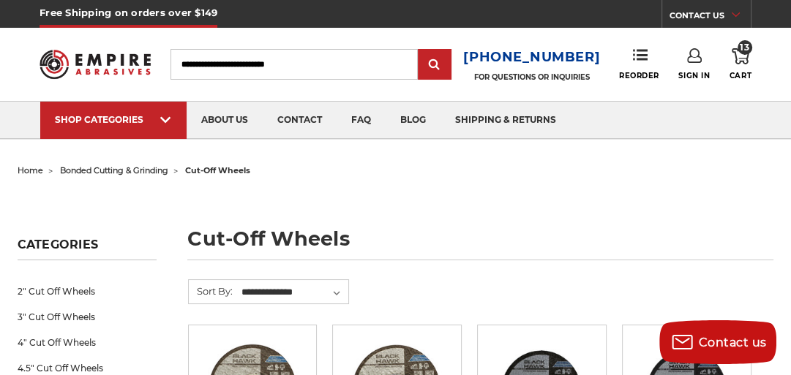
click at [741, 51] on span "13" at bounding box center [745, 47] width 15 height 15
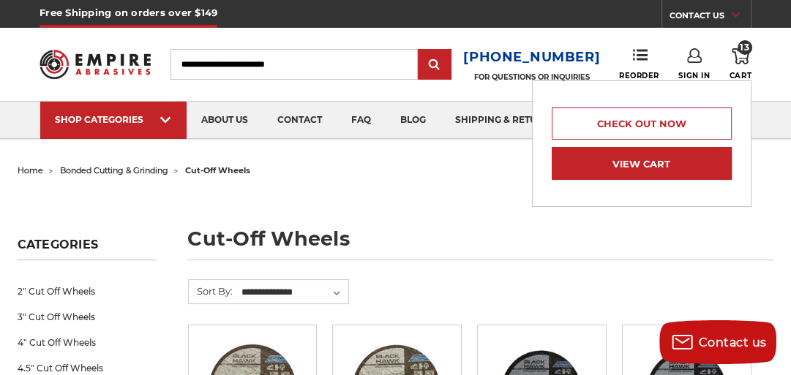
click at [689, 158] on link "View Cart" at bounding box center [642, 163] width 180 height 33
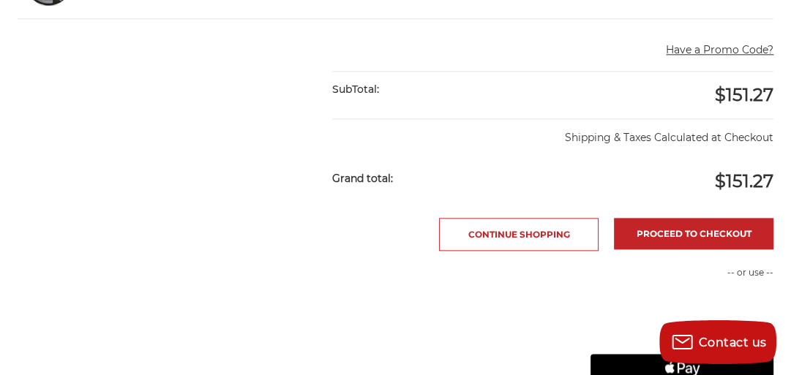
scroll to position [1230, 0]
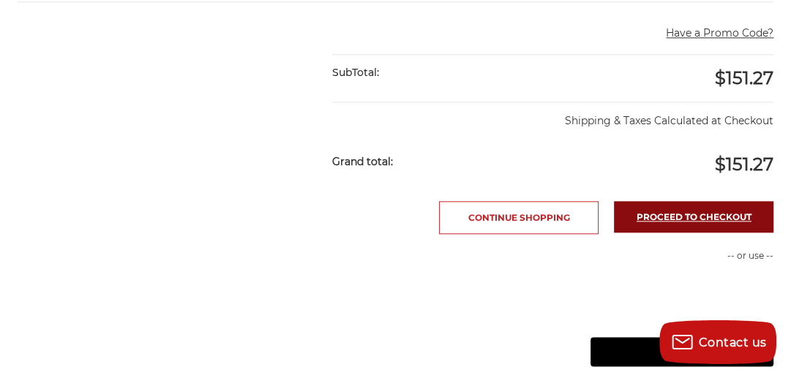
click at [692, 214] on link "Proceed to checkout" at bounding box center [694, 216] width 160 height 31
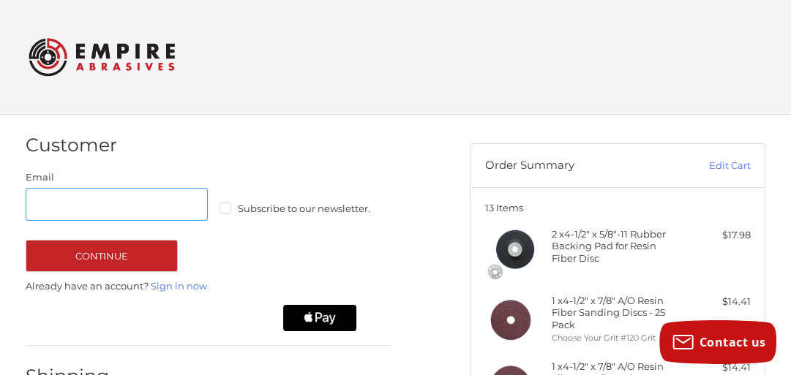
scroll to position [40, 0]
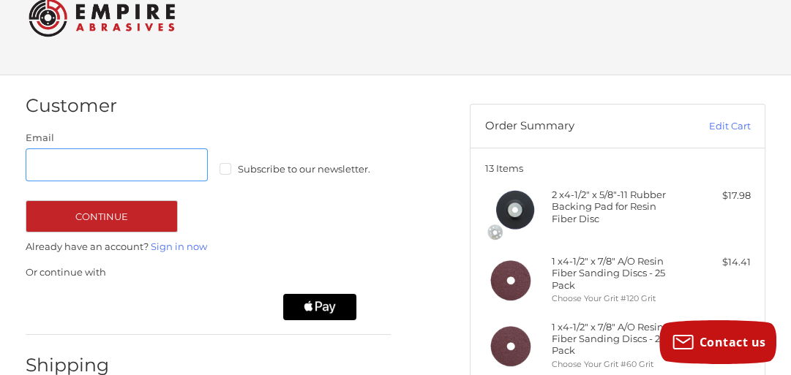
click at [100, 155] on input "Email" at bounding box center [117, 165] width 183 height 33
type input "**********"
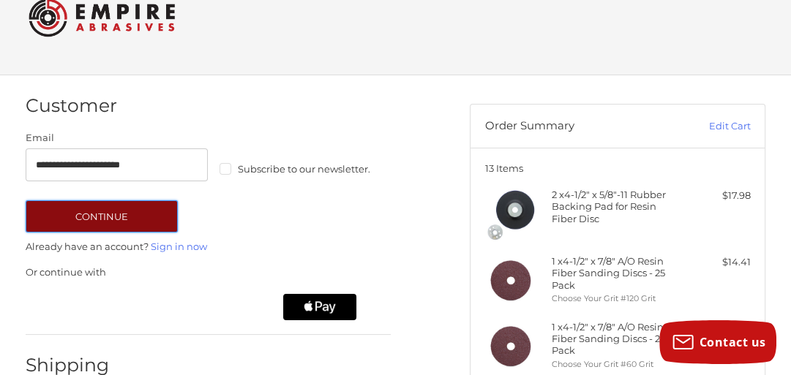
click at [109, 216] on button "Continue" at bounding box center [102, 217] width 152 height 32
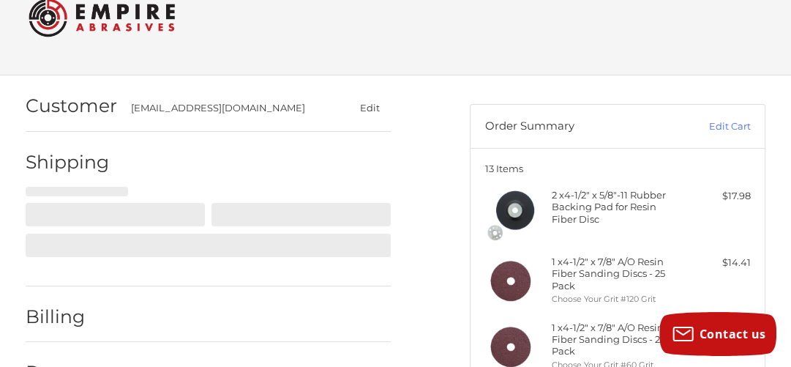
select select "**"
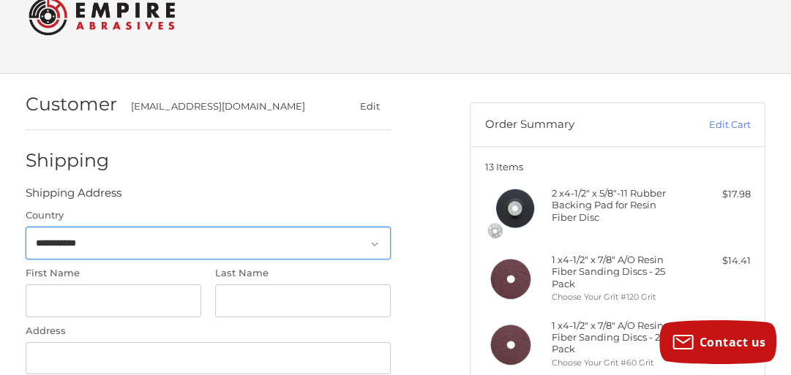
scroll to position [95, 0]
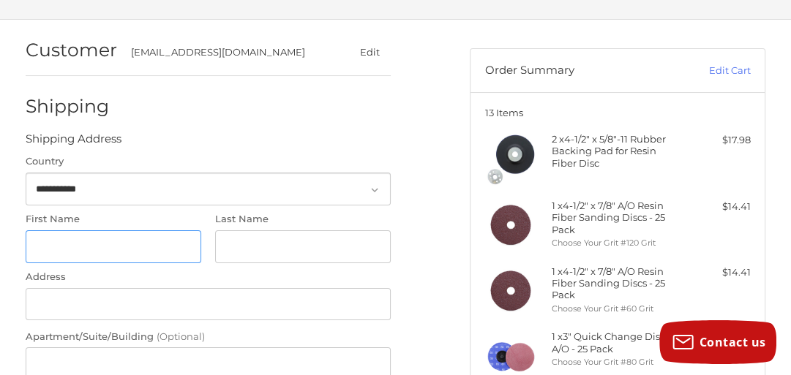
click at [112, 237] on input "First Name" at bounding box center [114, 247] width 176 height 33
type input "****"
type input "*******"
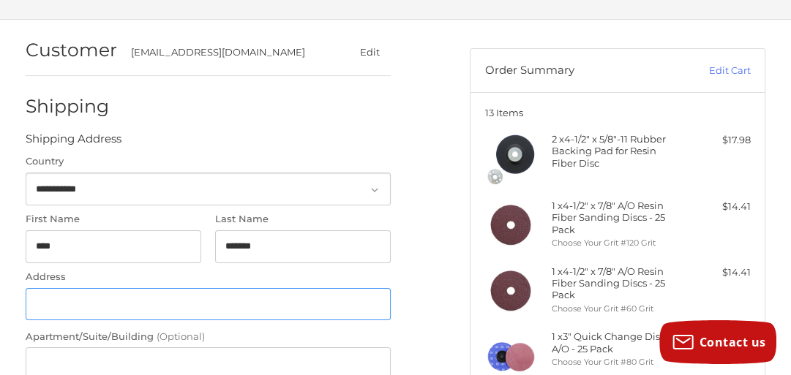
type input "**********"
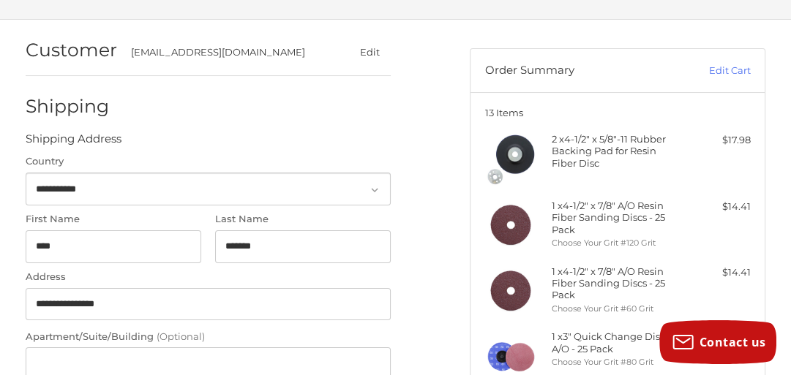
type input "*****"
select select "**"
type input "*****"
type input "**********"
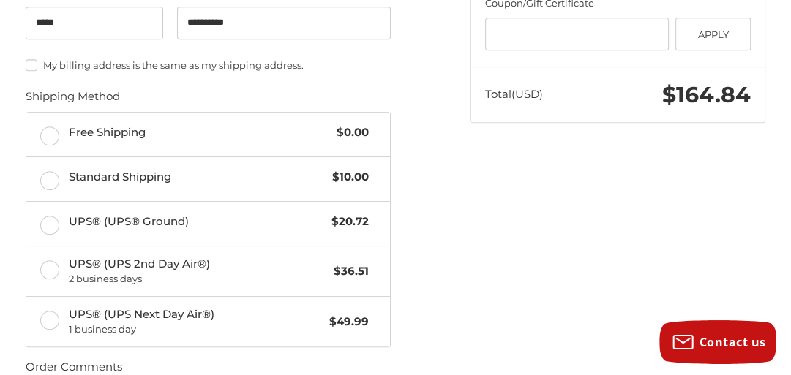
scroll to position [551, 0]
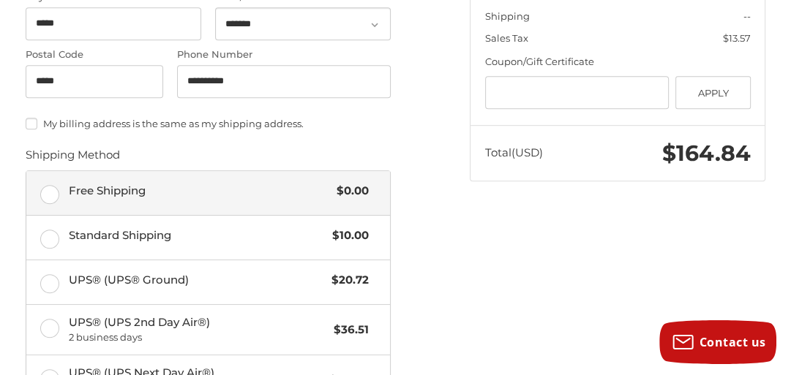
click at [53, 198] on label "Free Shipping $0.00" at bounding box center [208, 193] width 365 height 44
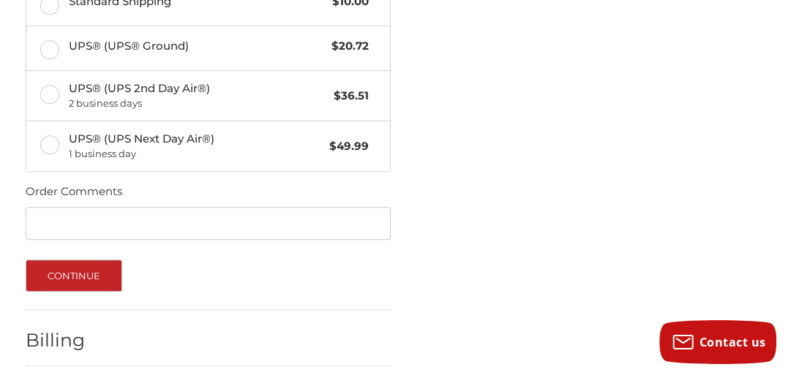
scroll to position [844, 0]
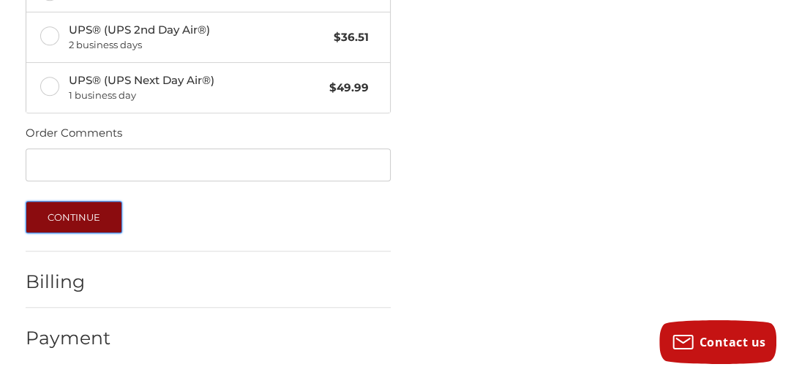
click at [111, 217] on button "Continue" at bounding box center [74, 217] width 97 height 32
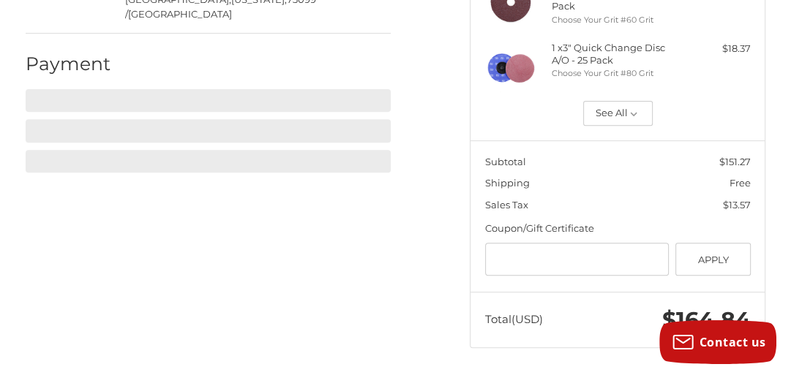
scroll to position [313, 0]
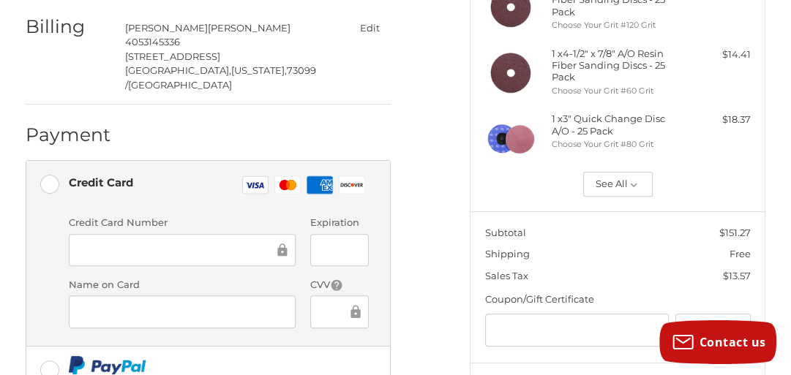
click at [292, 176] on rect at bounding box center [287, 185] width 26 height 18
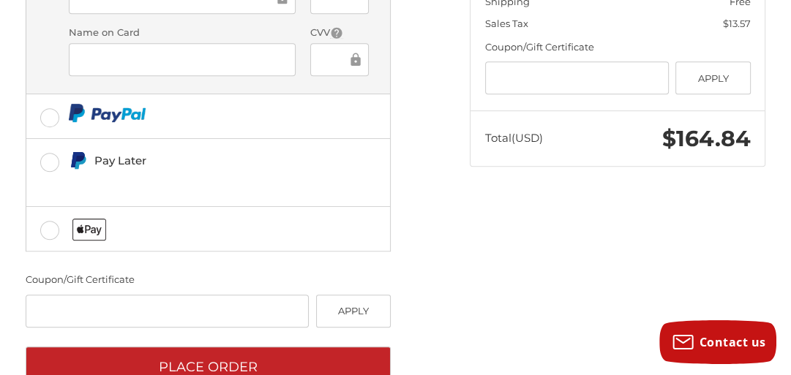
scroll to position [580, 0]
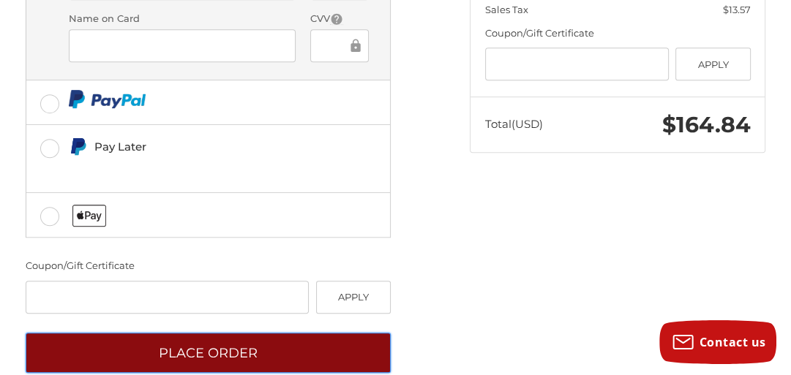
click at [334, 333] on button "Place Order" at bounding box center [209, 353] width 366 height 40
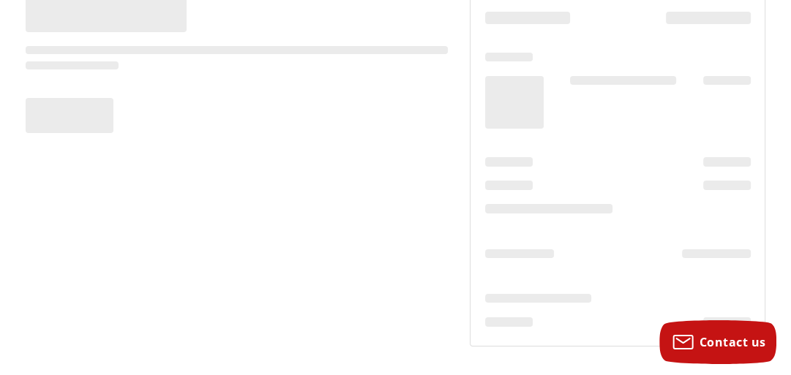
scroll to position [147, 0]
